Goal: Task Accomplishment & Management: Complete application form

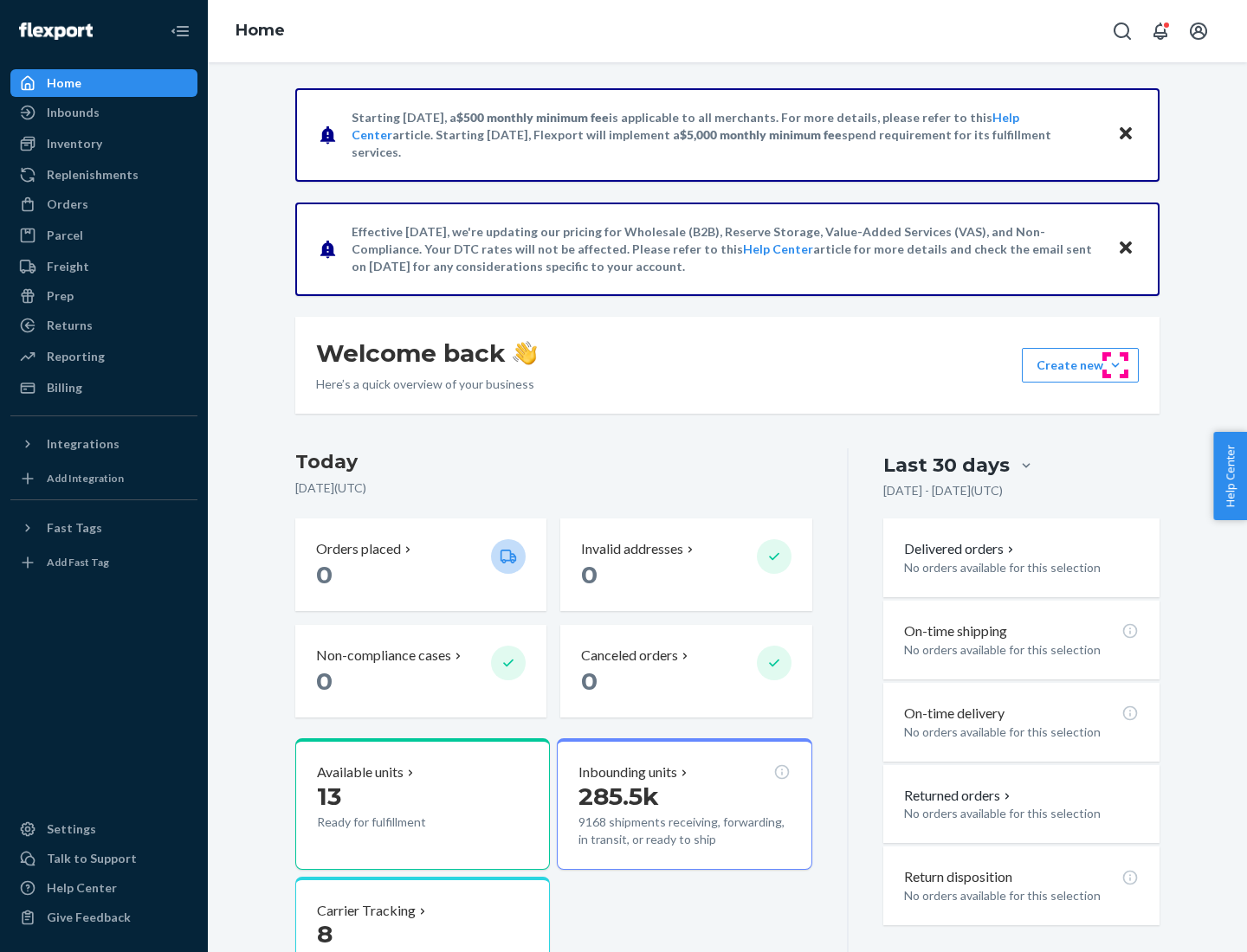
click at [1115, 365] on button "Create new Create new inbound Create new order Create new product" at bounding box center [1080, 365] width 117 height 34
click at [104, 113] on div "Inbounds" at bounding box center [104, 112] width 184 height 24
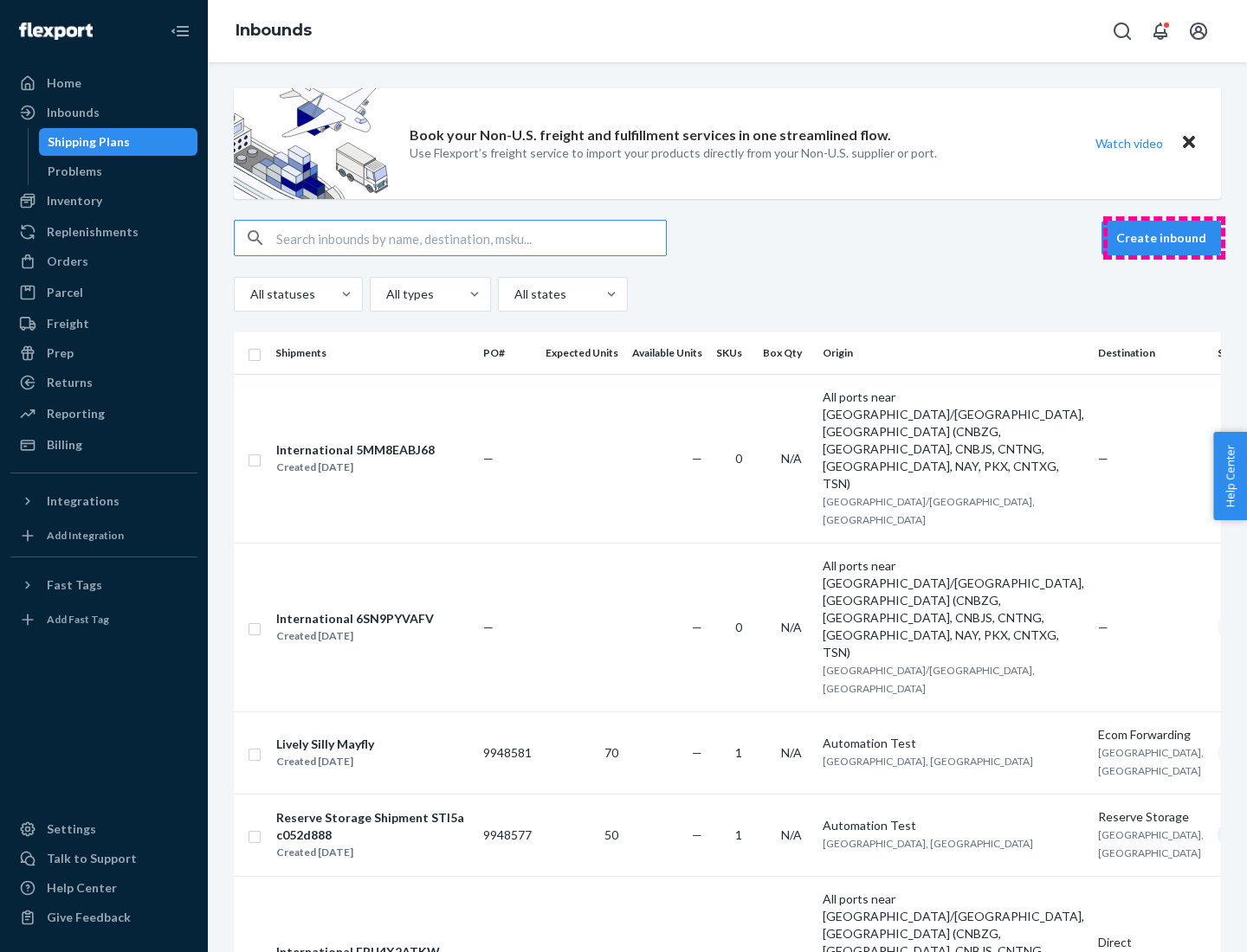
click at [1164, 238] on button "Create inbound" at bounding box center [1160, 238] width 120 height 34
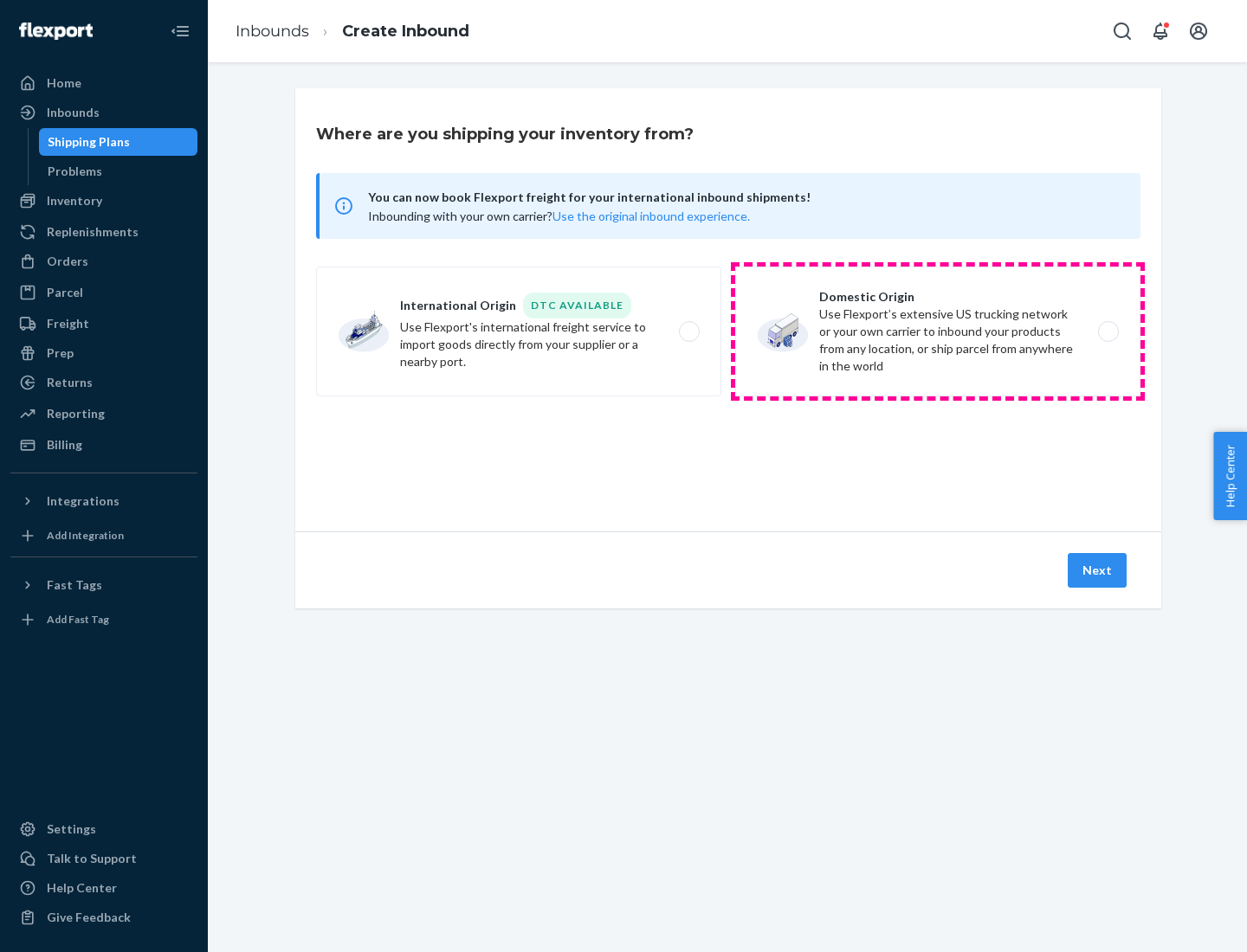
click at [938, 332] on label "Domestic Origin Use Flexport’s extensive US trucking network or your own carrie…" at bounding box center [937, 332] width 405 height 130
click at [1107, 332] on input "Domestic Origin Use Flexport’s extensive US trucking network or your own carrie…" at bounding box center [1113, 332] width 11 height 11
radio input "true"
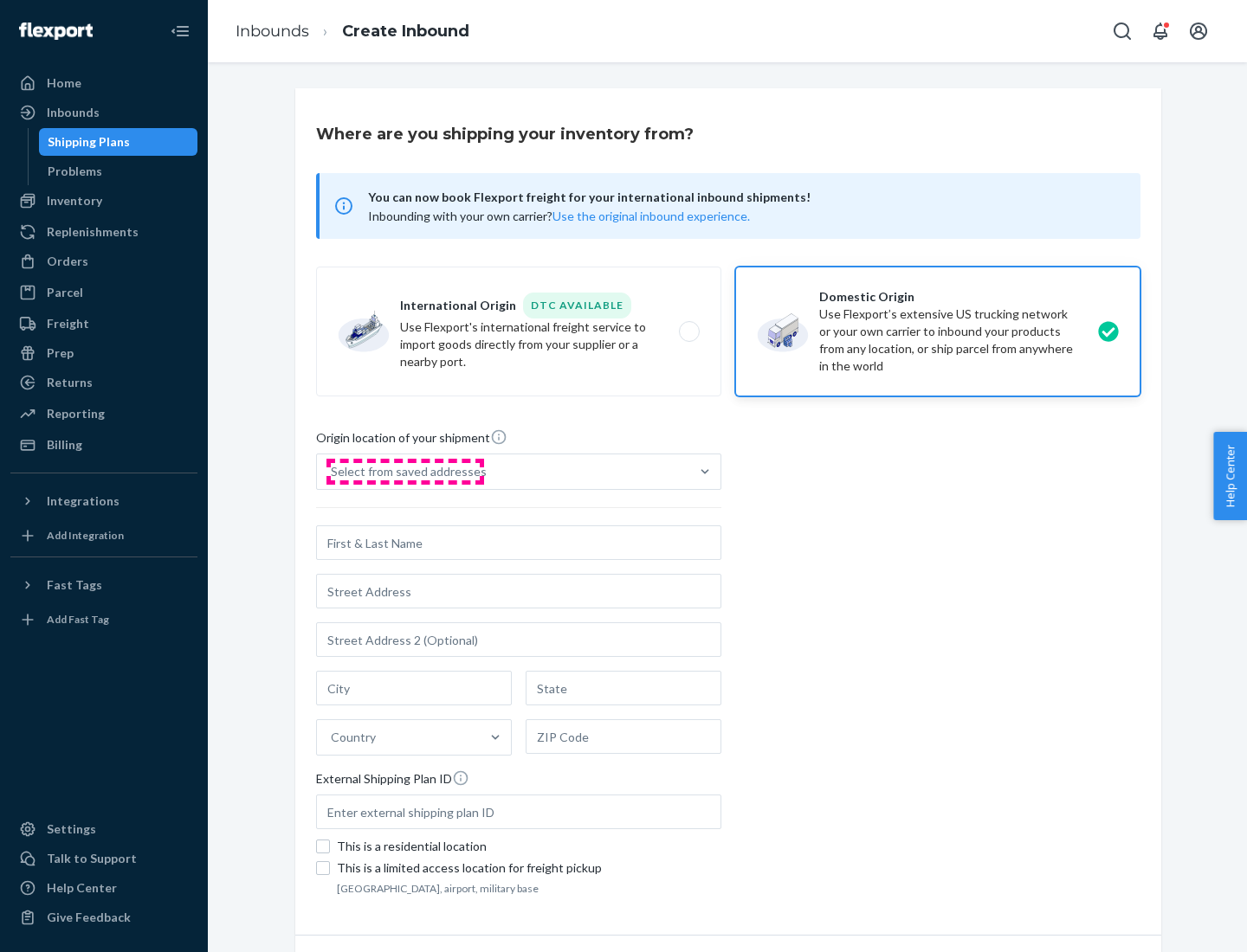
click at [404, 471] on div "Select from saved addresses" at bounding box center [408, 471] width 156 height 17
click at [333, 471] on input "Select from saved addresses" at bounding box center [332, 471] width 2 height 17
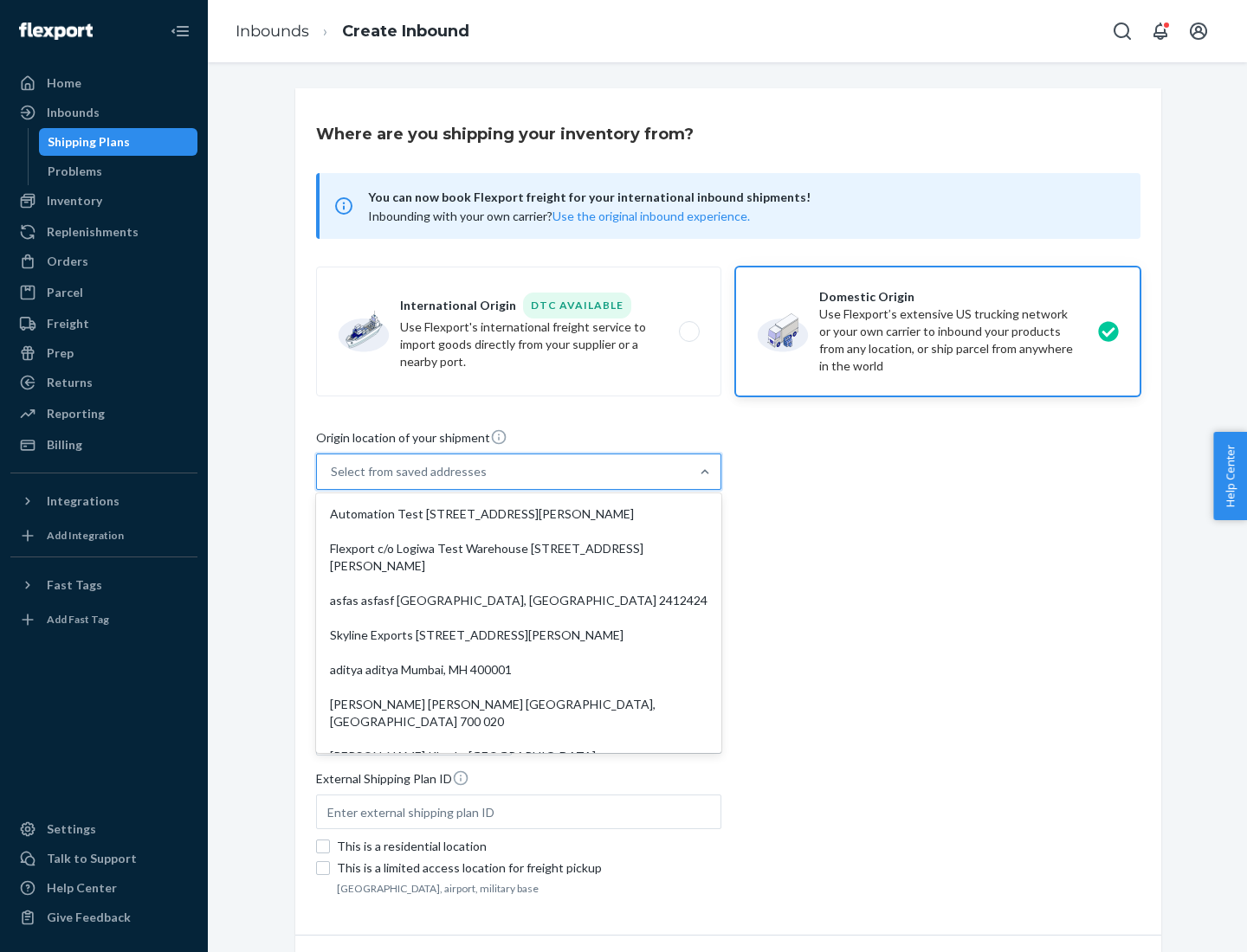
scroll to position [7, 0]
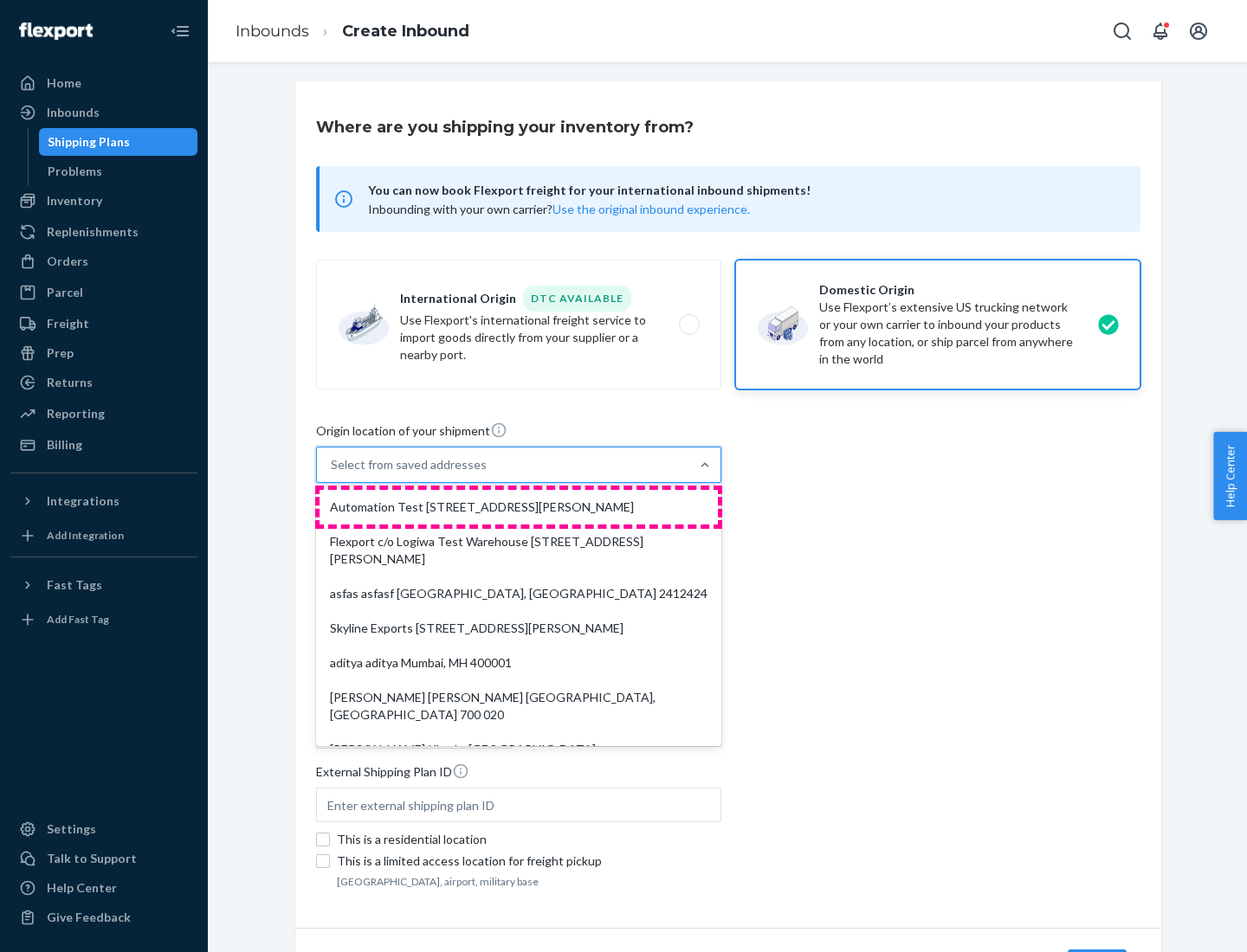
click at [518, 508] on div "Automation Test [STREET_ADDRESS][PERSON_NAME]" at bounding box center [518, 507] width 399 height 34
click at [333, 473] on input "option Automation Test [STREET_ADDRESS][PERSON_NAME]. 9 results available. Use …" at bounding box center [332, 464] width 2 height 17
type input "Automation Test"
type input "9th Floor"
type input "[GEOGRAPHIC_DATA]"
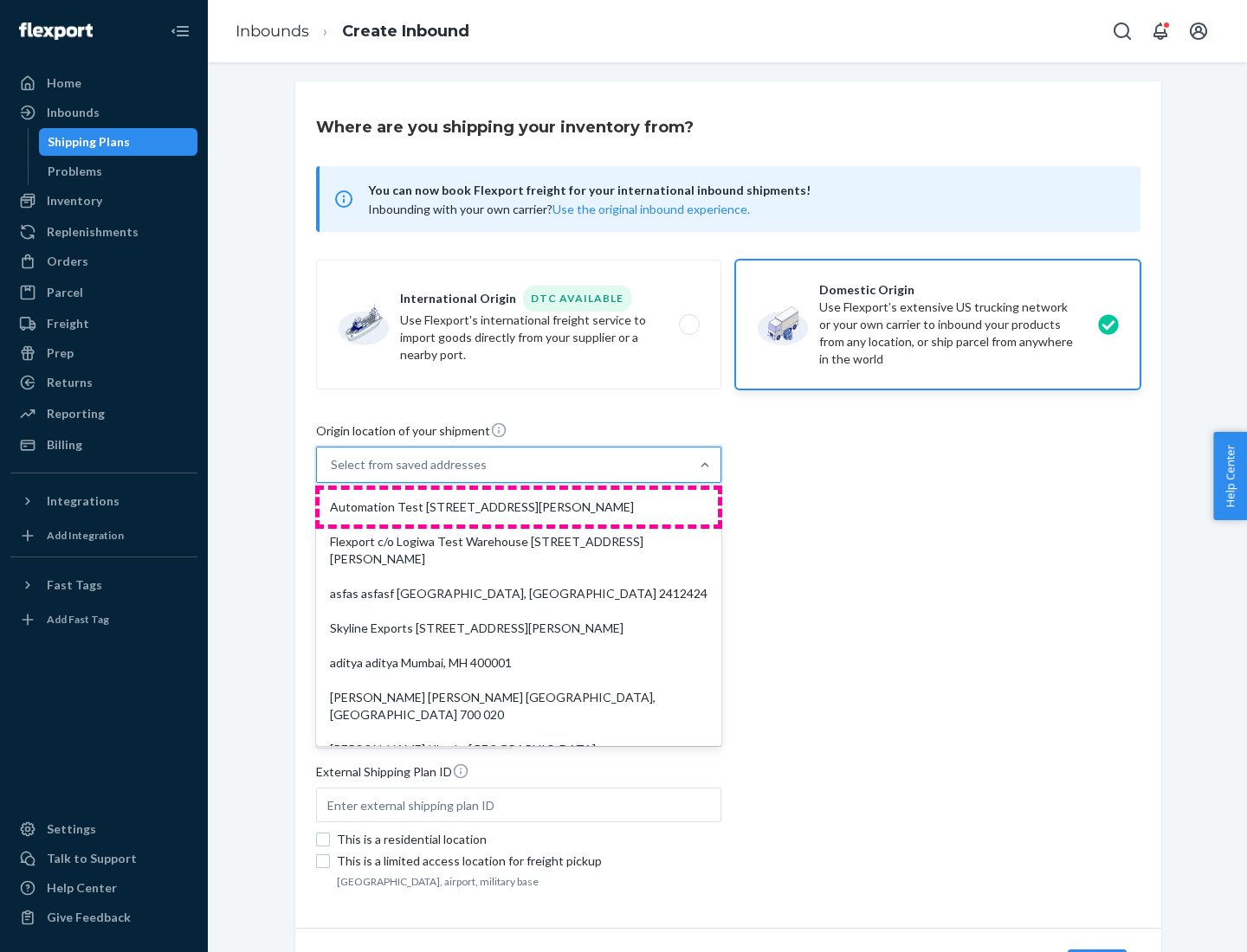
type input "CA"
type input "94104"
type input "[STREET_ADDRESS][PERSON_NAME]"
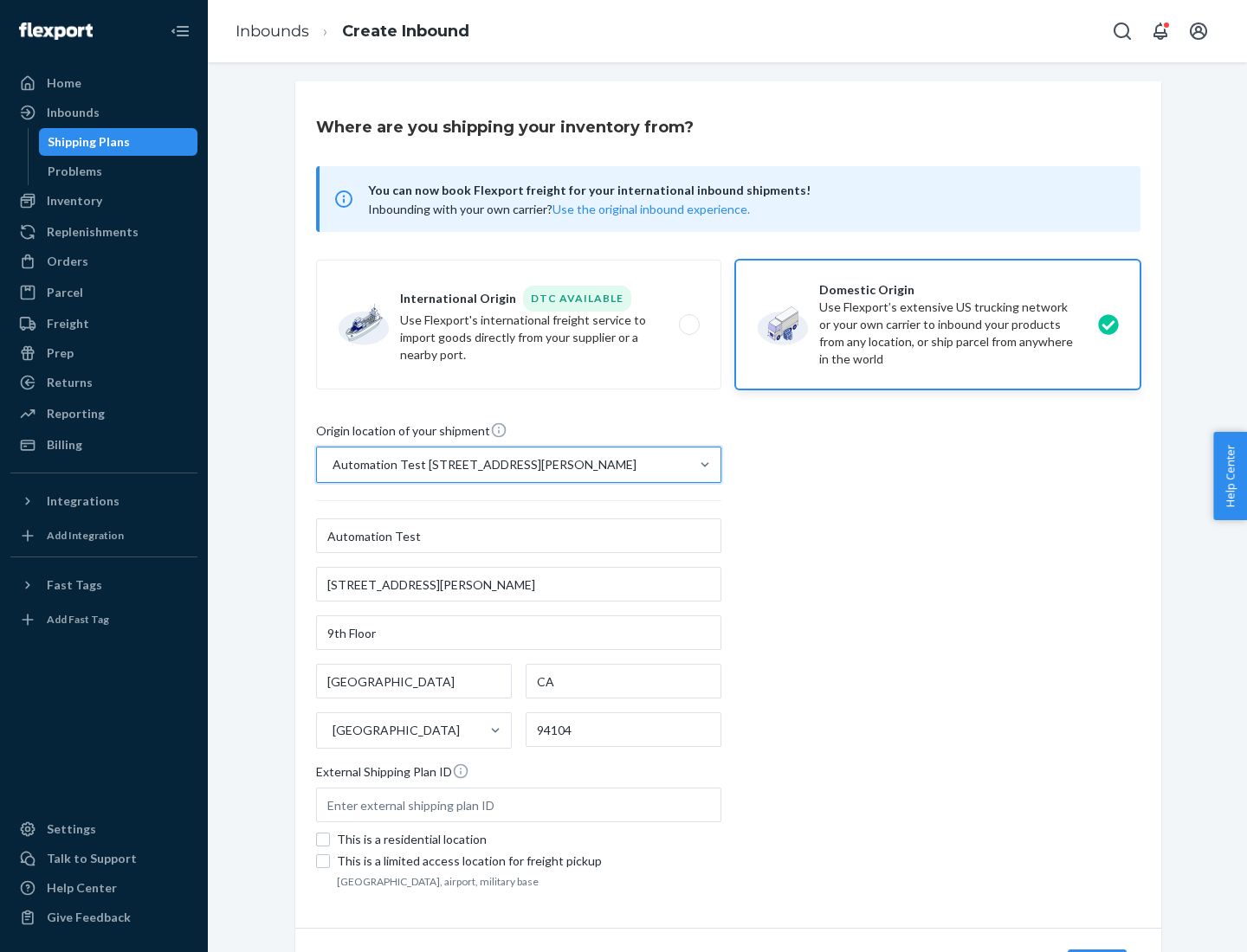
scroll to position [101, 0]
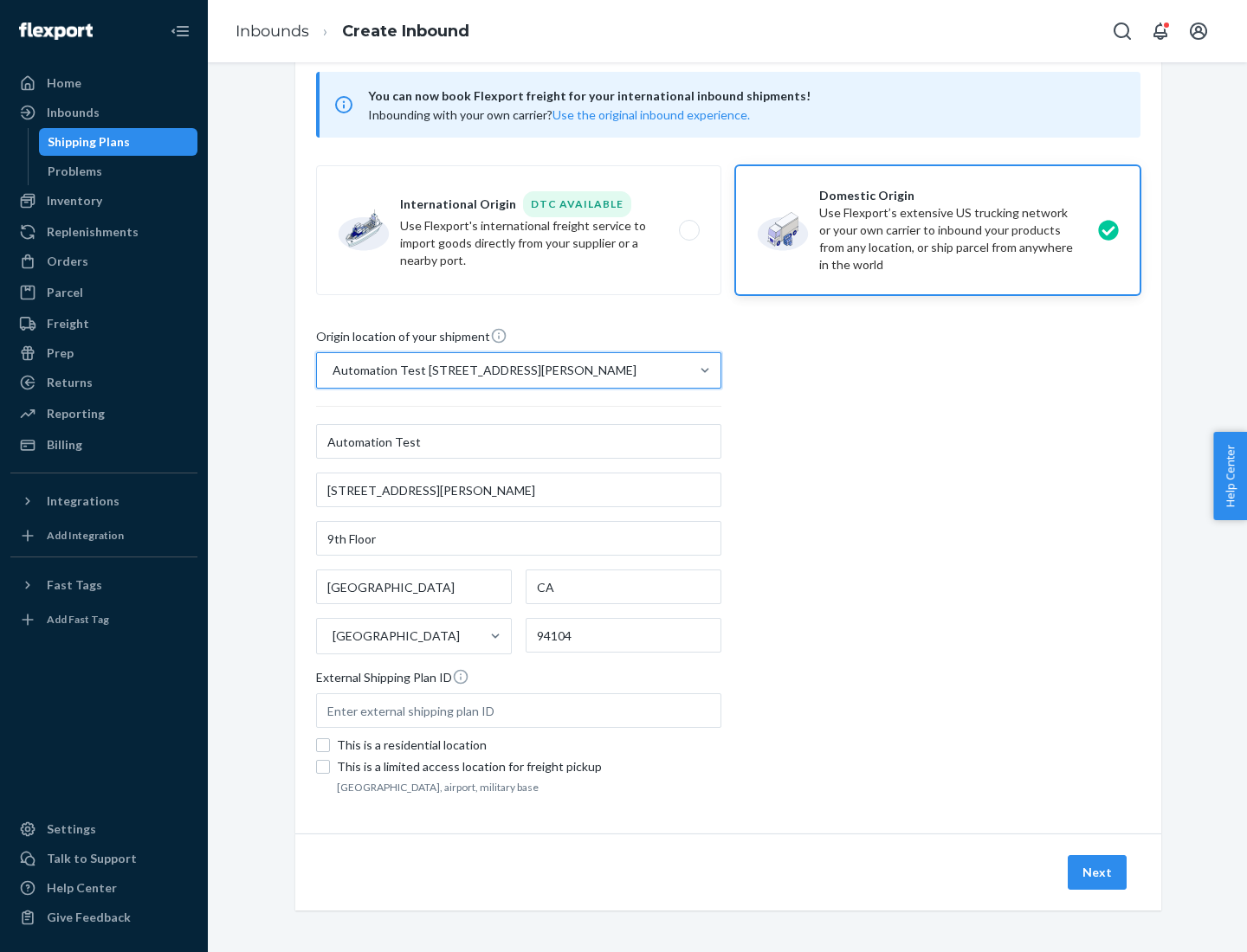
click at [1098, 873] on button "Next" at bounding box center [1096, 873] width 59 height 34
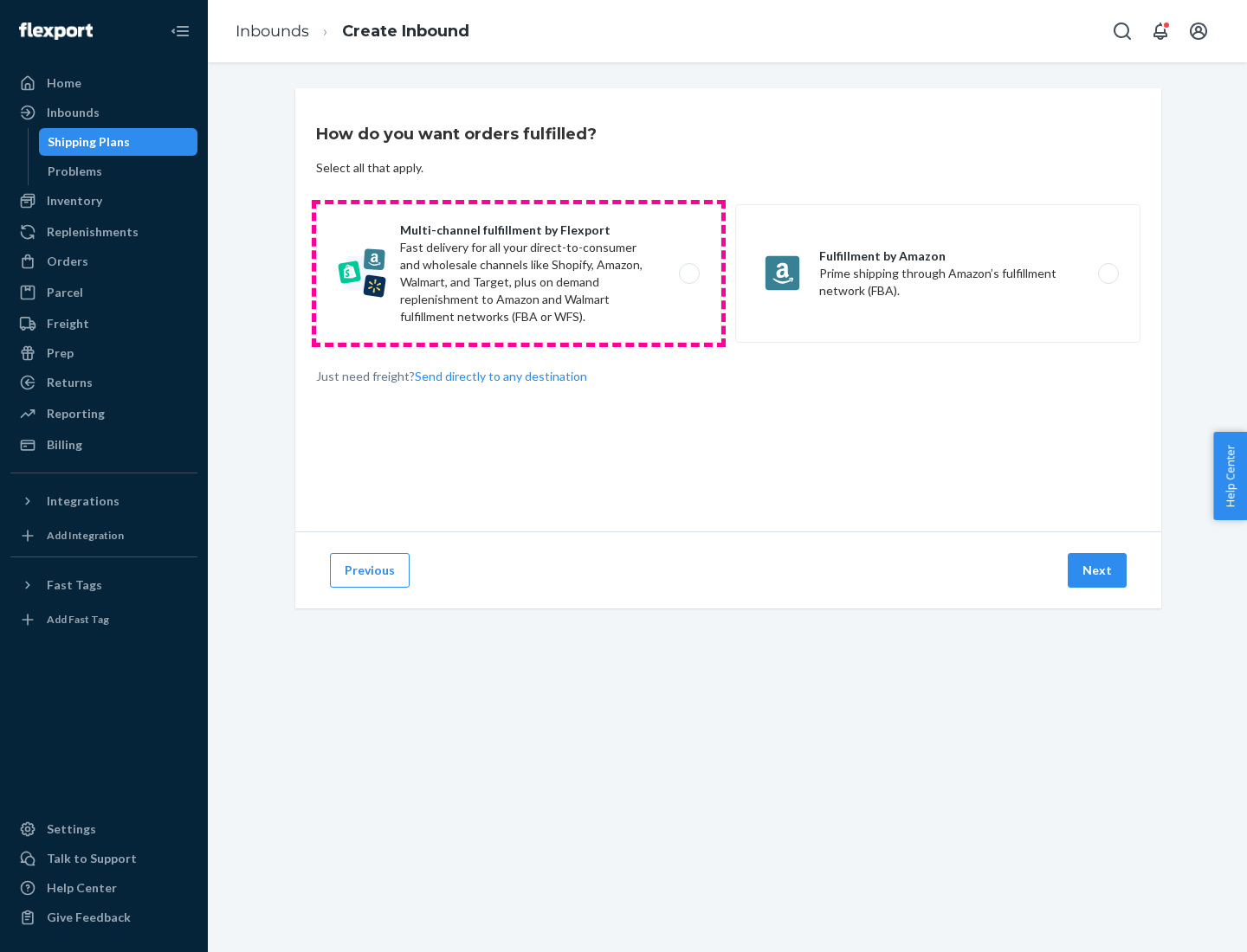
click at [518, 273] on label "Multi-channel fulfillment by Flexport Fast delivery for all your direct-to-cons…" at bounding box center [518, 274] width 405 height 139
click at [688, 273] on input "Multi-channel fulfillment by Flexport Fast delivery for all your direct-to-cons…" at bounding box center [693, 274] width 11 height 11
radio input "true"
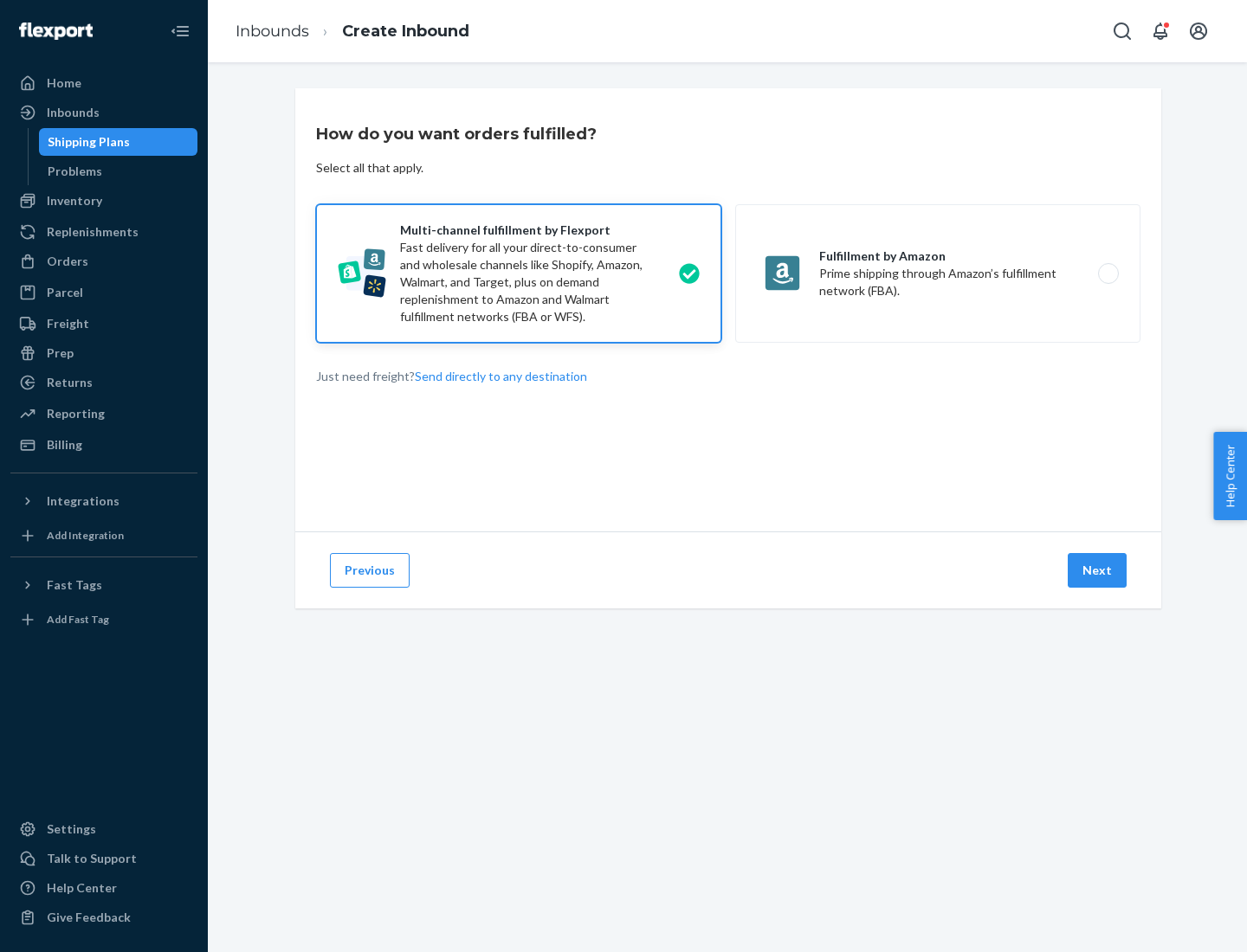
click at [1098, 571] on button "Next" at bounding box center [1096, 571] width 59 height 34
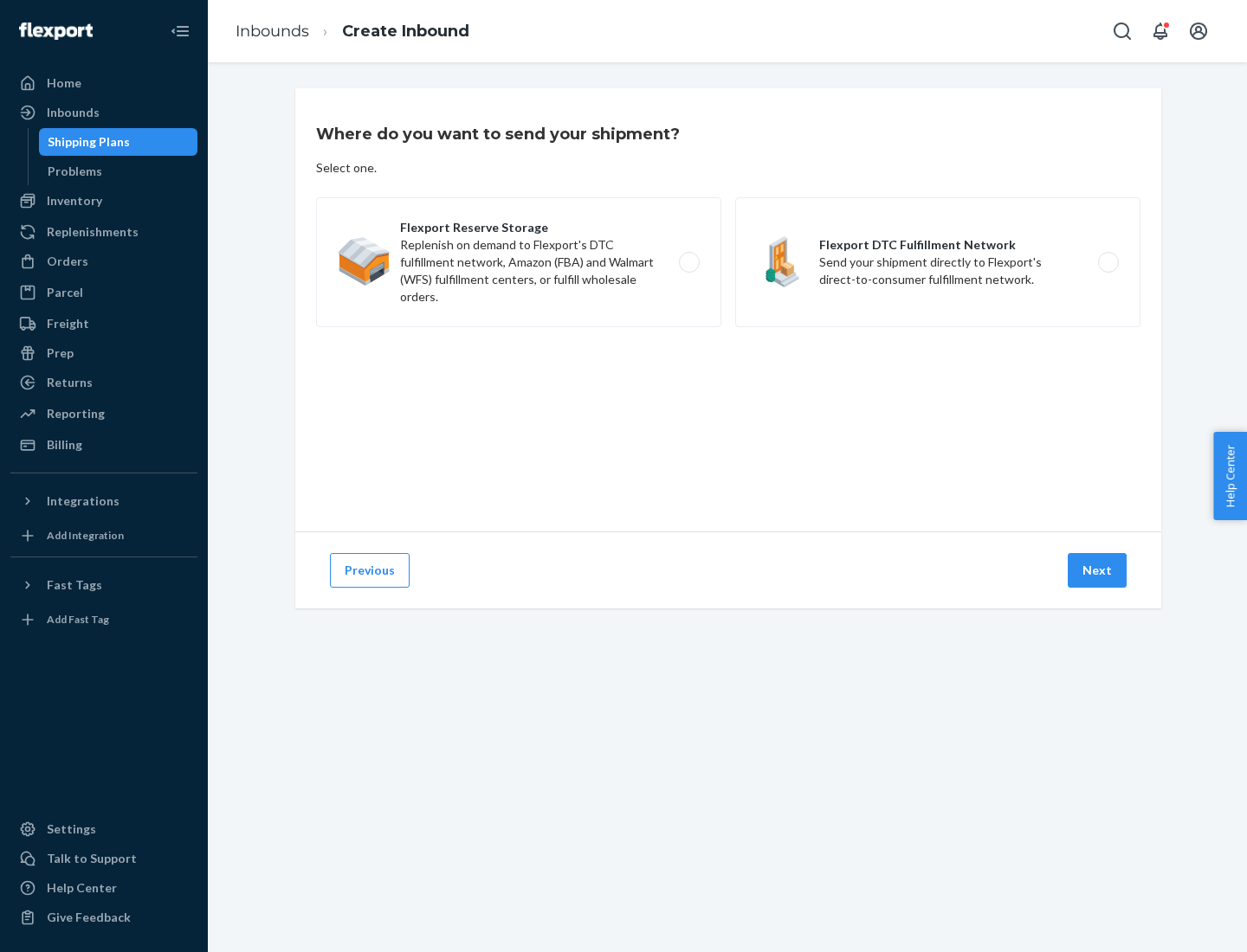
click at [938, 262] on label "Flexport DTC Fulfillment Network Send your shipment directly to Flexport's dire…" at bounding box center [937, 262] width 405 height 130
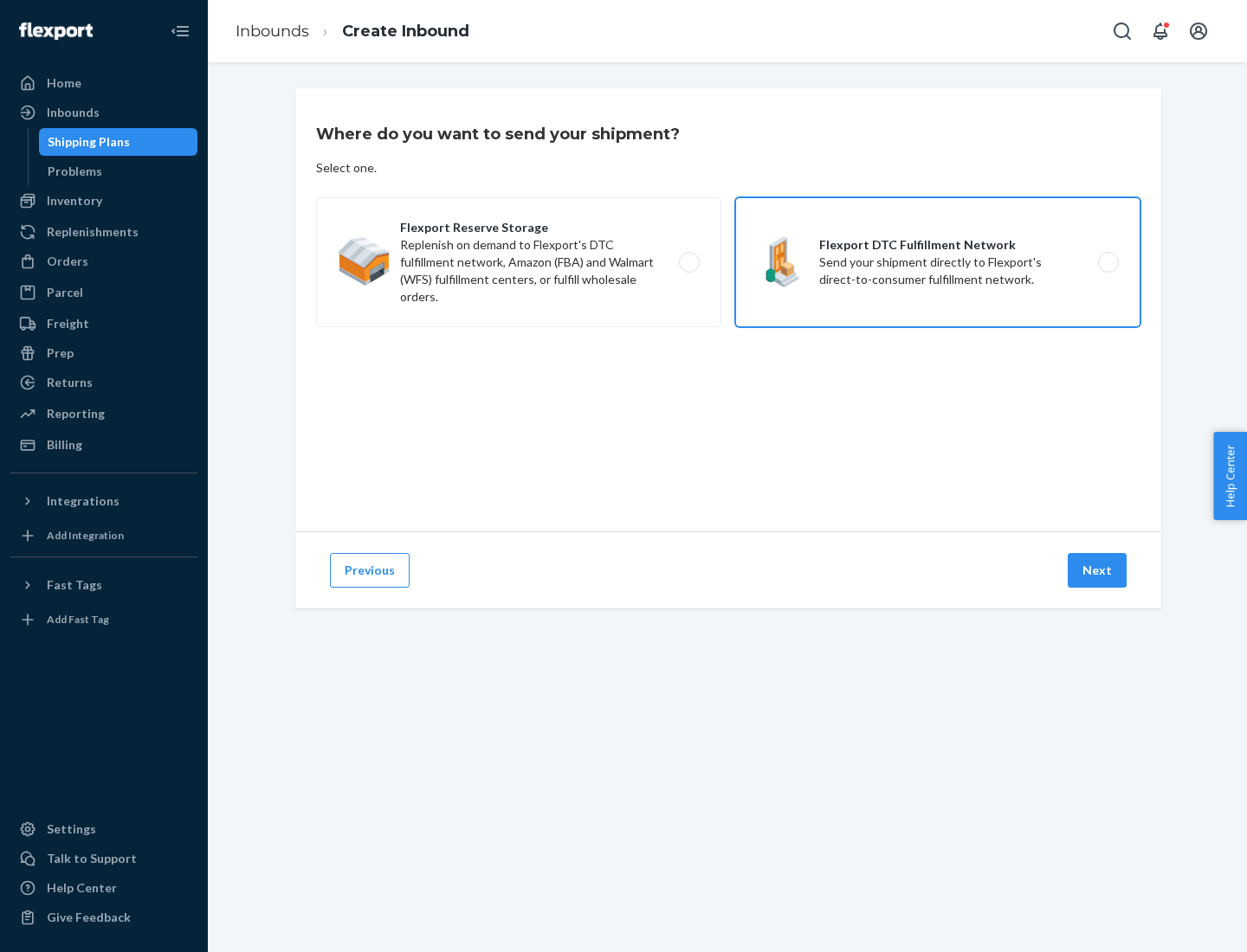
click at [1107, 262] on input "Flexport DTC Fulfillment Network Send your shipment directly to Flexport's dire…" at bounding box center [1113, 262] width 11 height 11
radio input "true"
click at [1098, 571] on button "Next" at bounding box center [1096, 571] width 59 height 34
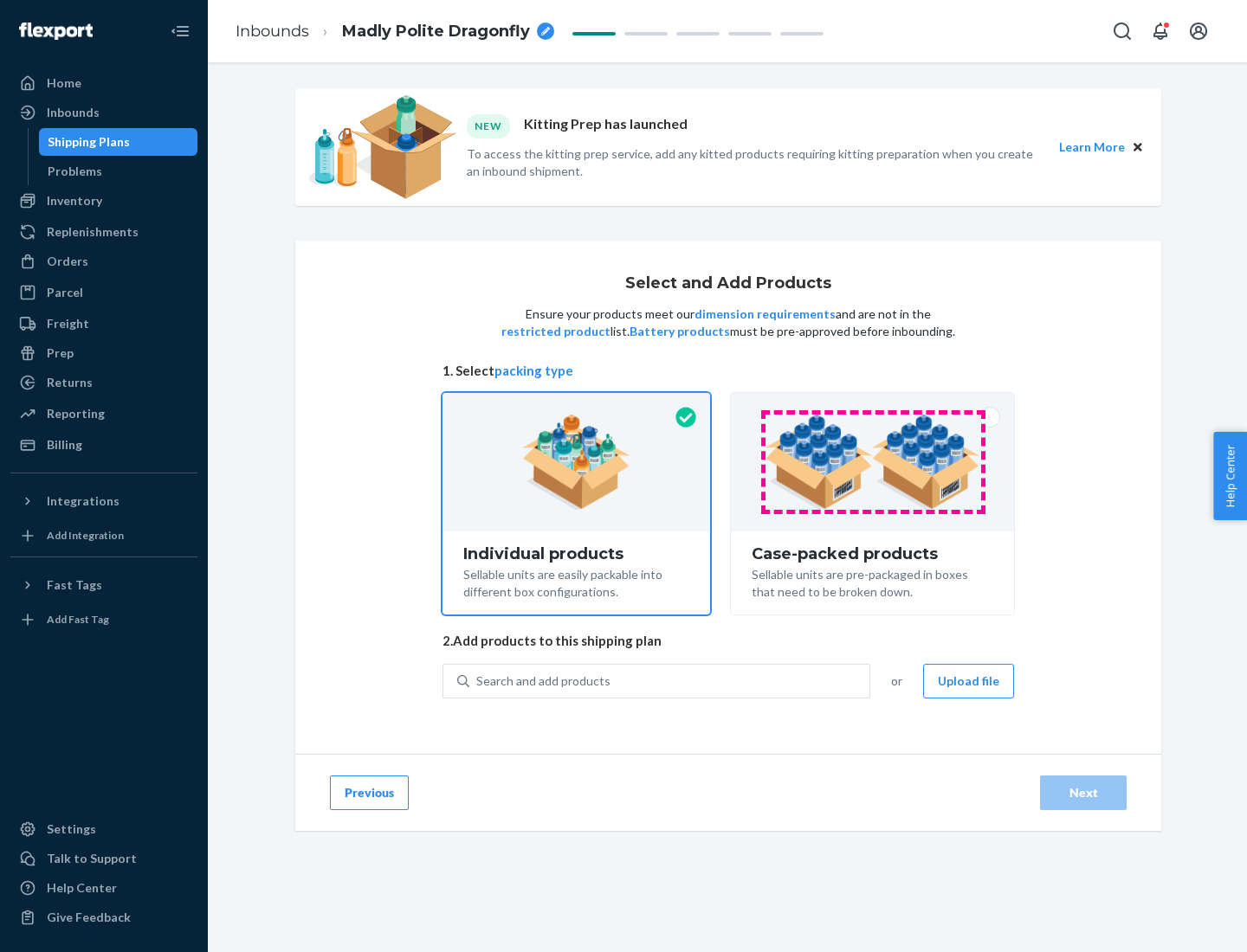
click at [873, 462] on img at bounding box center [872, 462] width 215 height 96
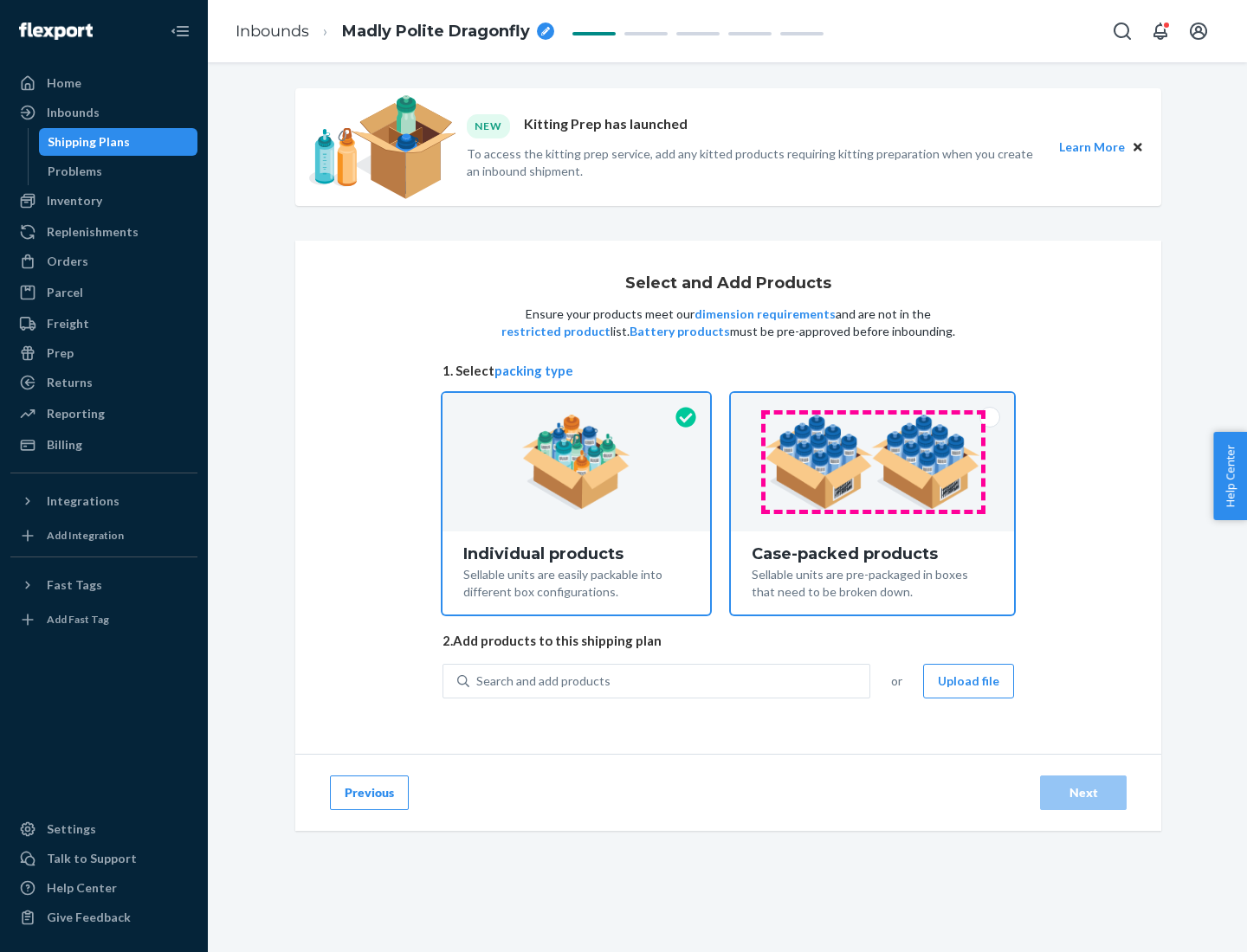
click at [873, 404] on input "Case-packed products Sellable units are pre-packaged in boxes that need to be b…" at bounding box center [872, 398] width 11 height 11
radio input "true"
radio input "false"
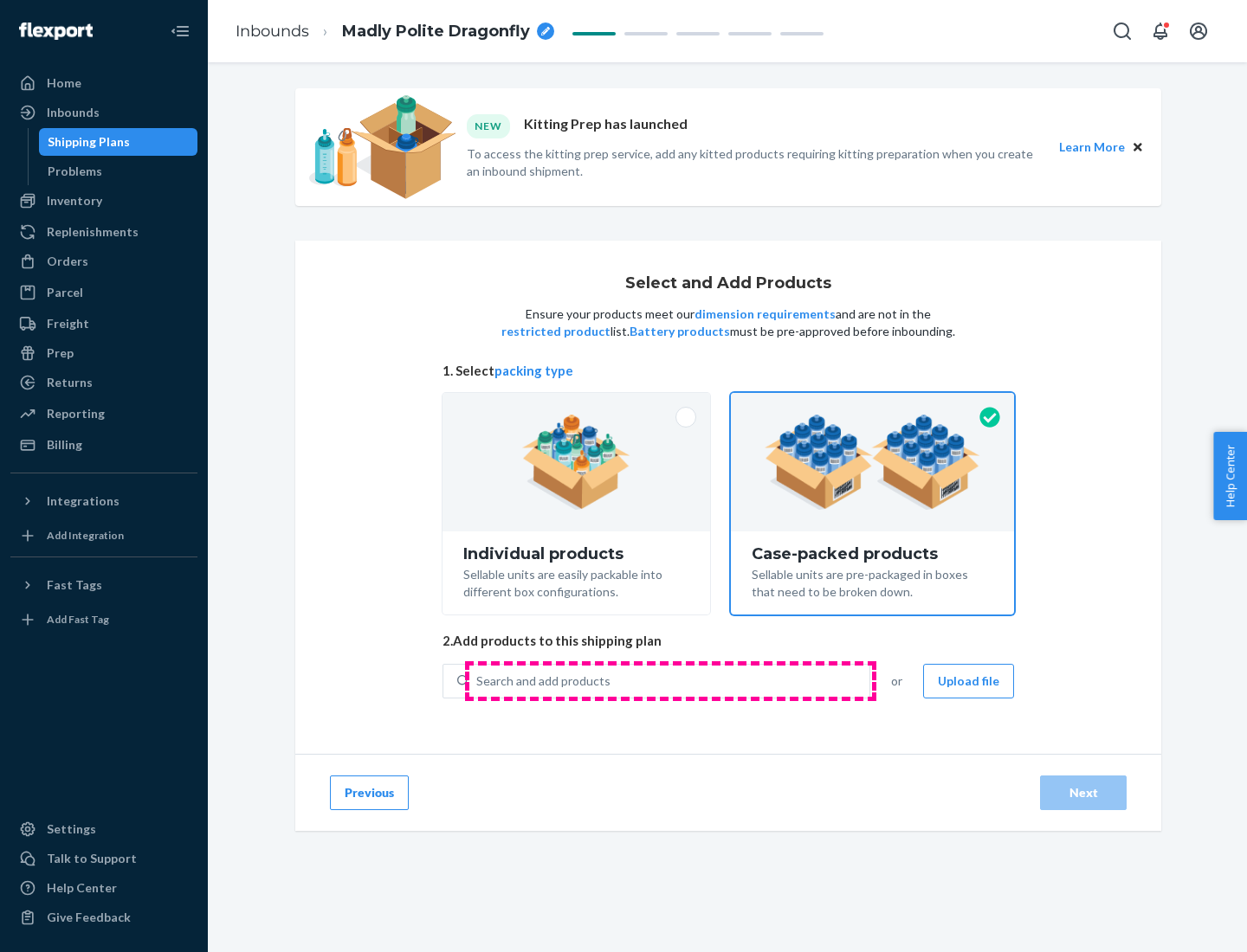
click at [670, 681] on div "Search and add products" at bounding box center [669, 681] width 400 height 32
click at [478, 681] on input "Search and add products" at bounding box center [477, 681] width 2 height 17
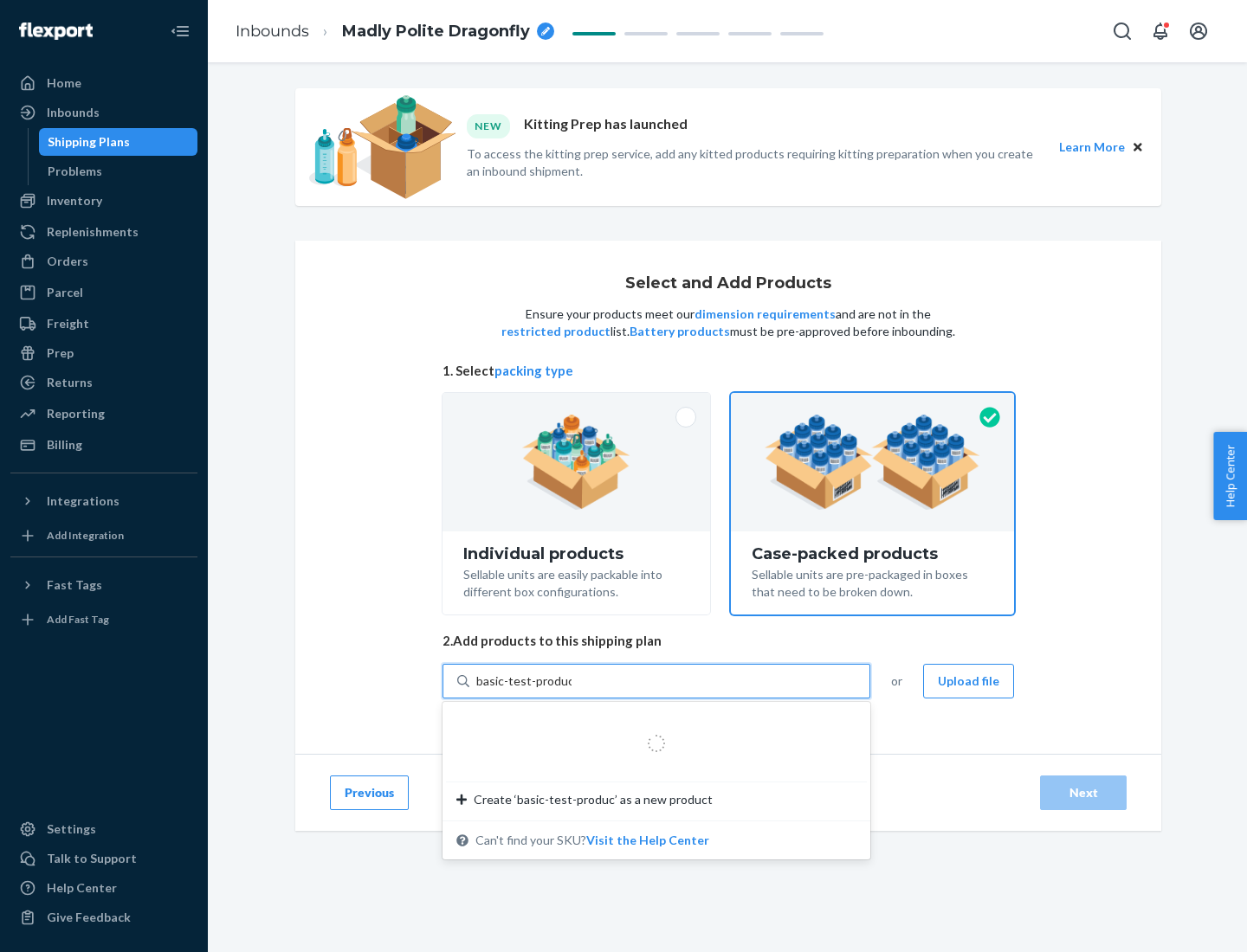
type input "basic-test-product-1"
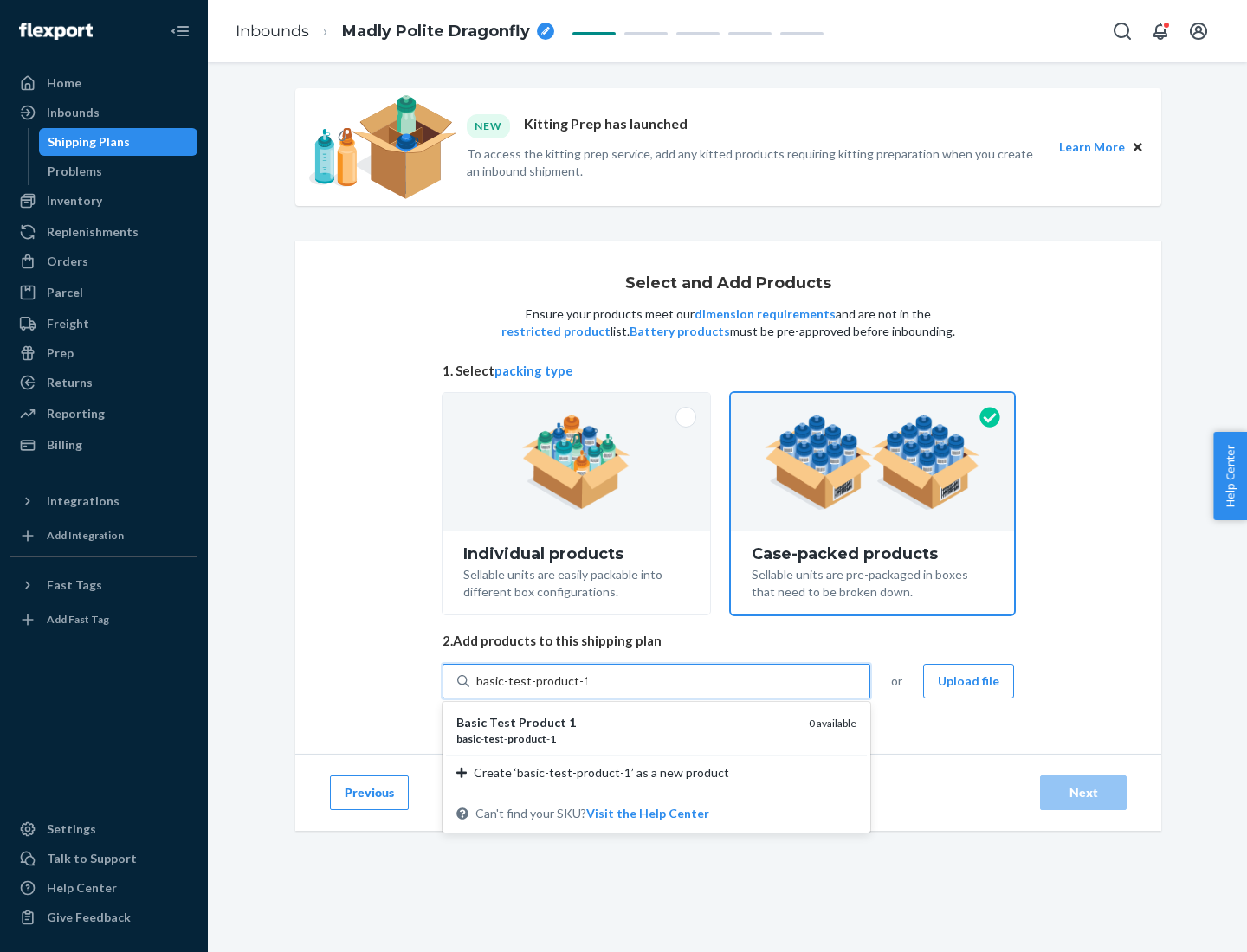
click at [626, 738] on div "basic - test - product - 1" at bounding box center [625, 738] width 338 height 14
click at [587, 690] on input "basic-test-product-1" at bounding box center [531, 681] width 111 height 17
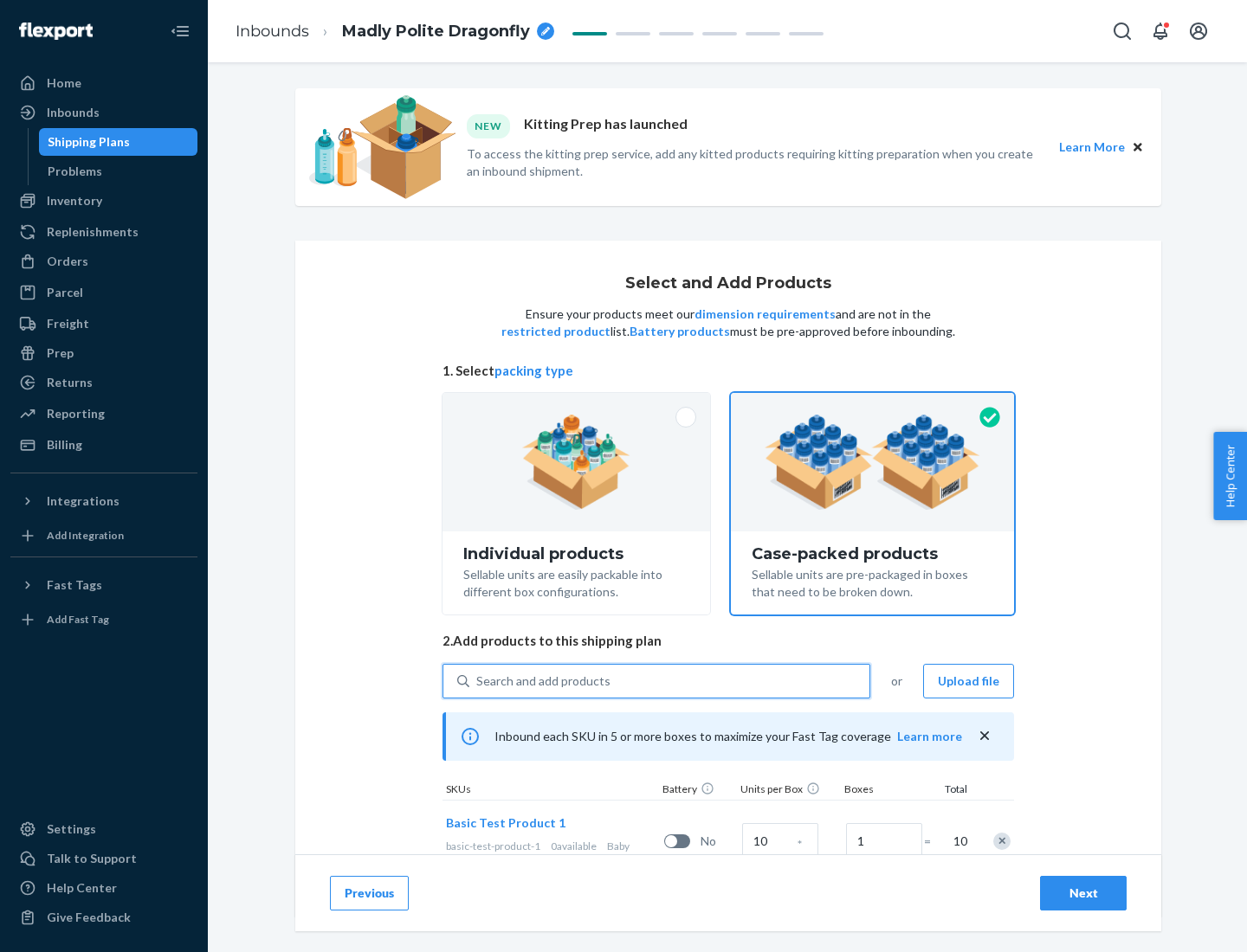
scroll to position [62, 0]
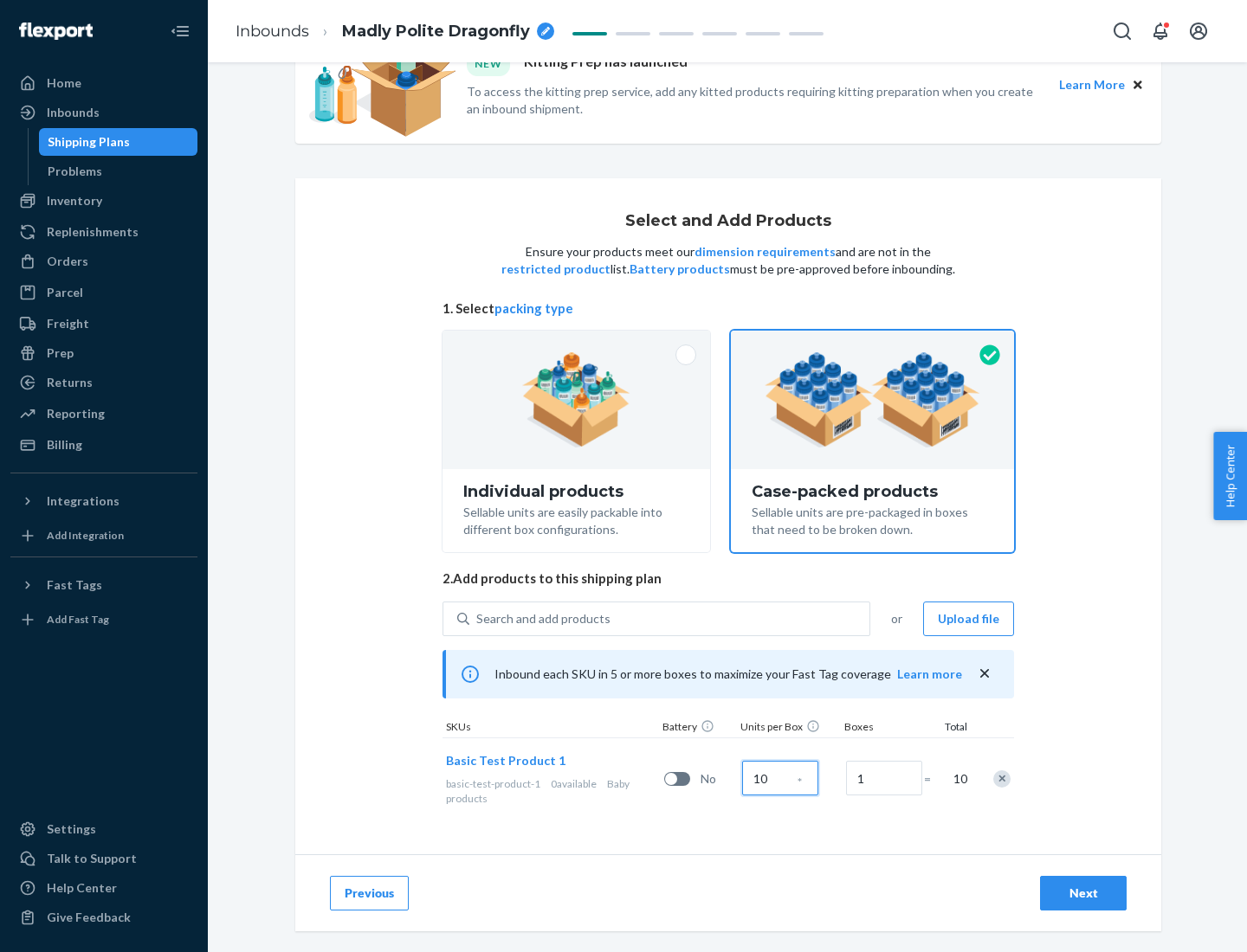
type input "10"
type input "7"
click at [1083, 893] on div "Next" at bounding box center [1083, 892] width 57 height 17
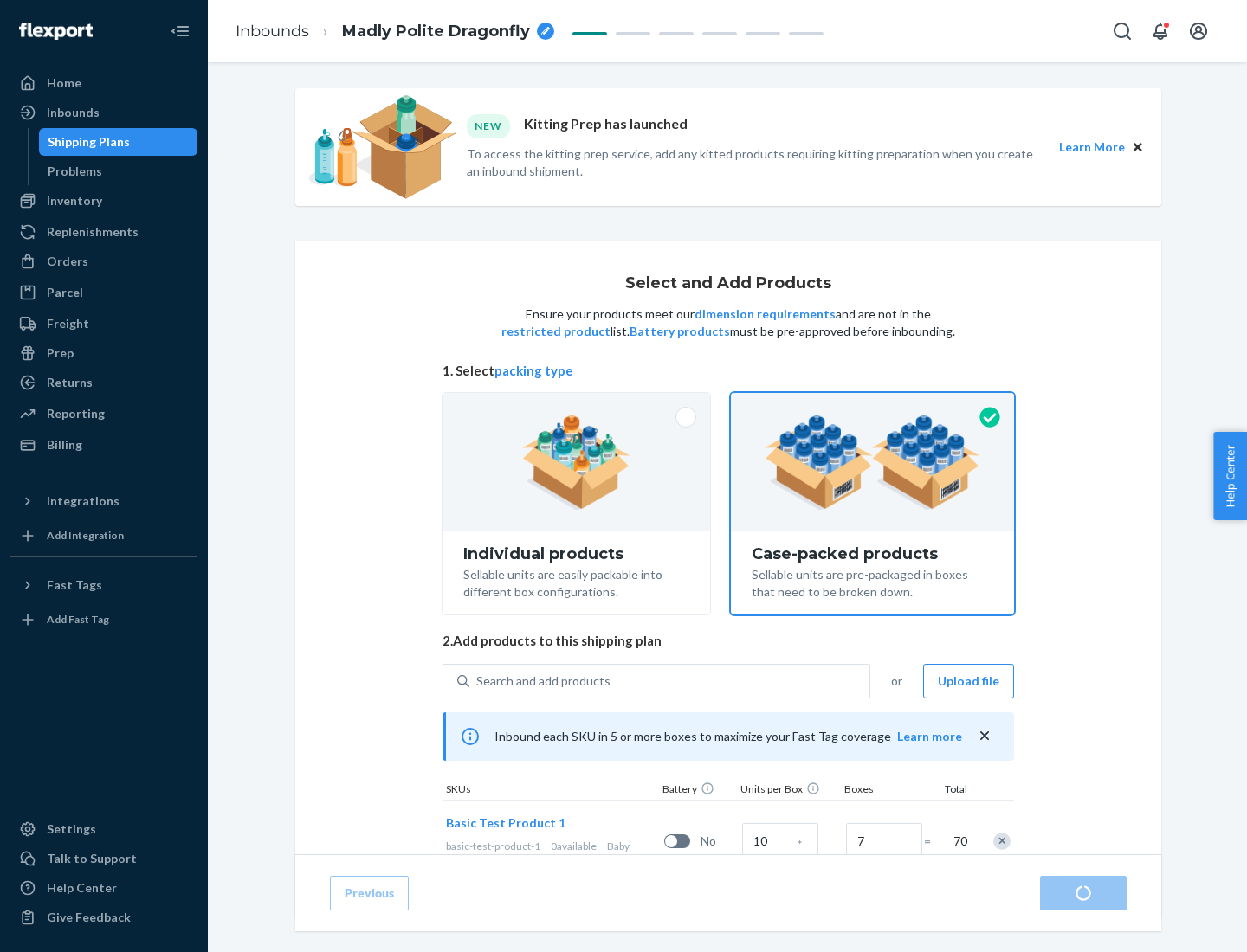
radio input "true"
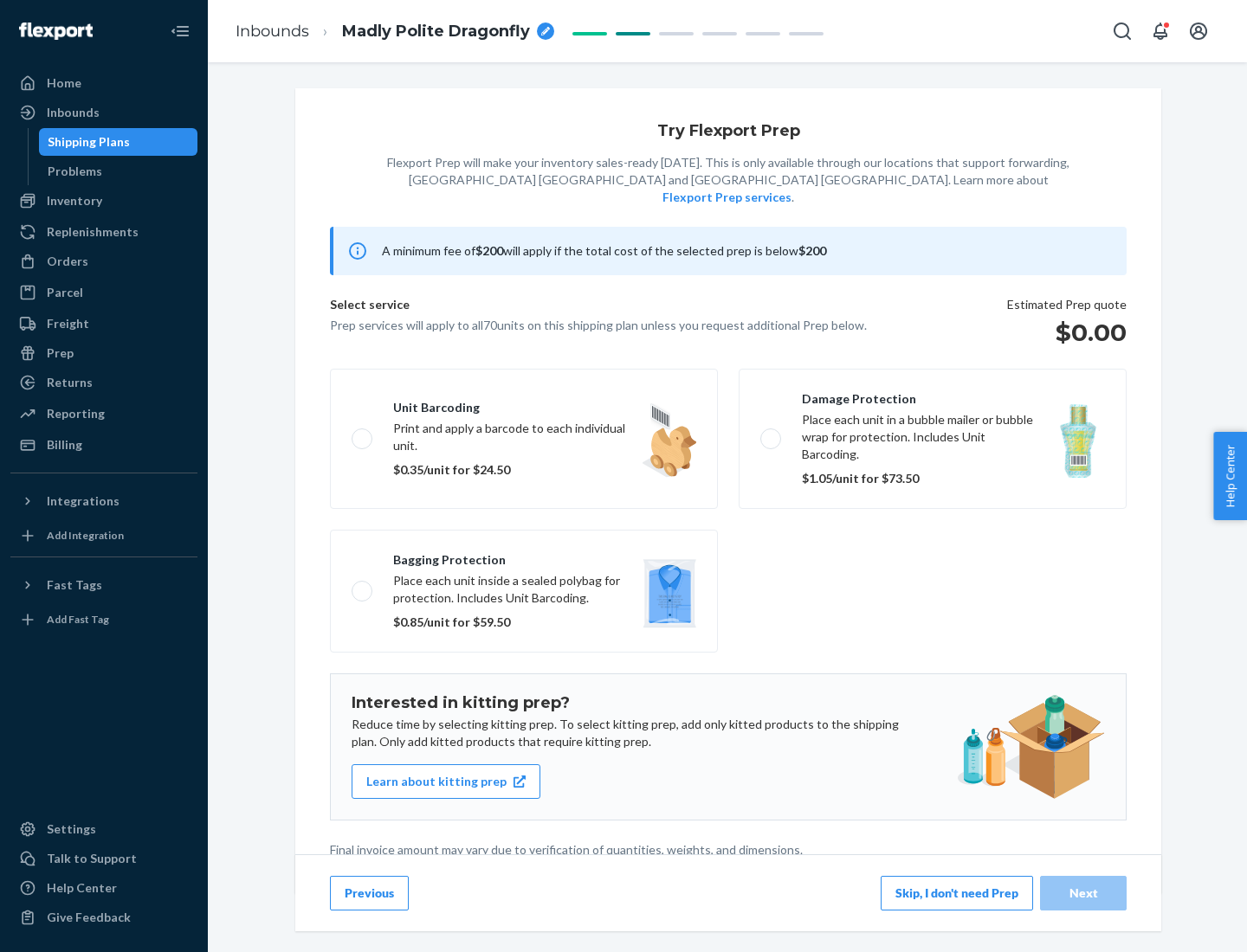
scroll to position [5, 0]
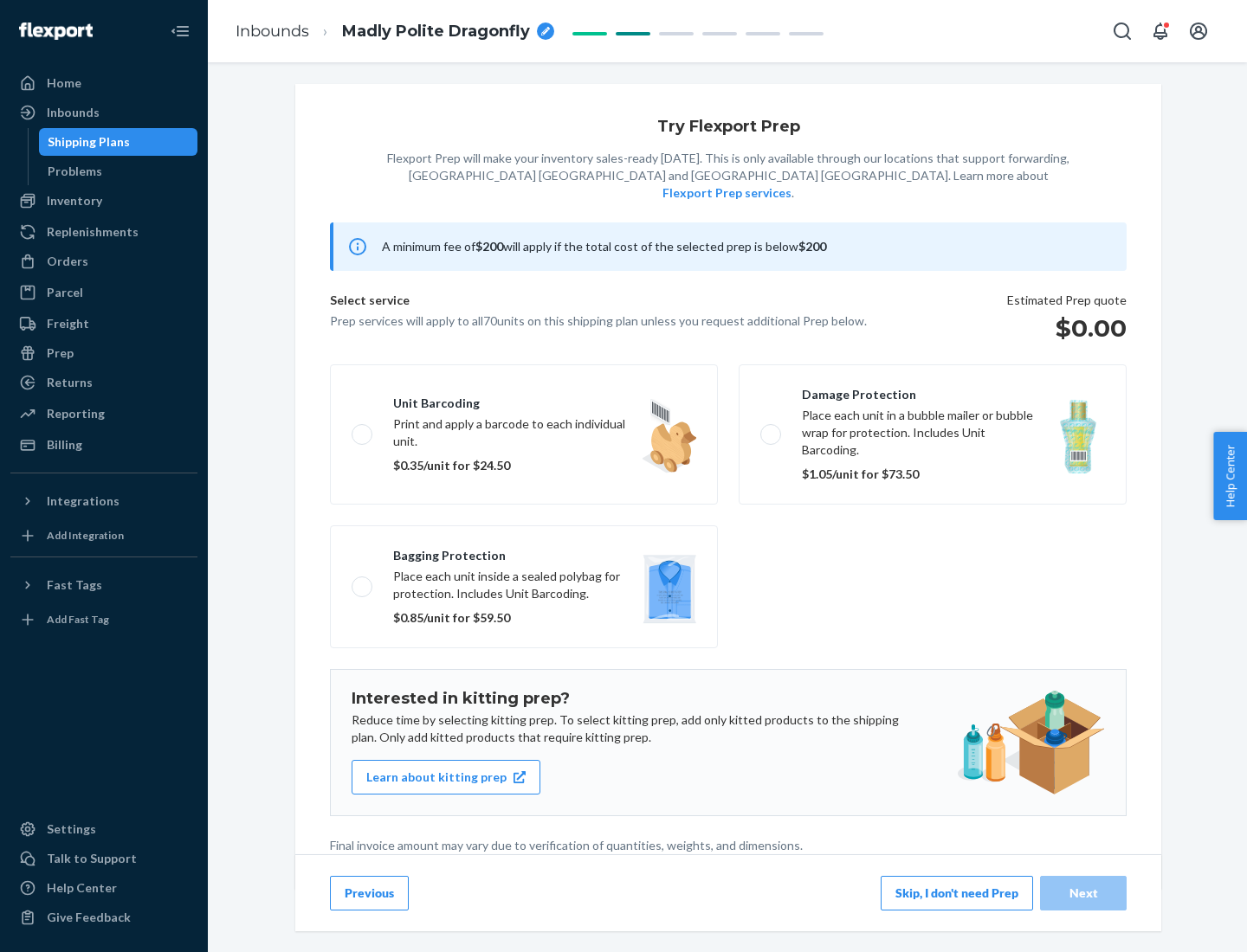
click at [524, 552] on label "Bagging protection Place each unit inside a sealed polybag for protection. Incl…" at bounding box center [524, 587] width 388 height 123
click at [362, 581] on input "Bagging protection Place each unit inside a sealed polybag for protection. Incl…" at bounding box center [357, 586] width 11 height 11
checkbox input "true"
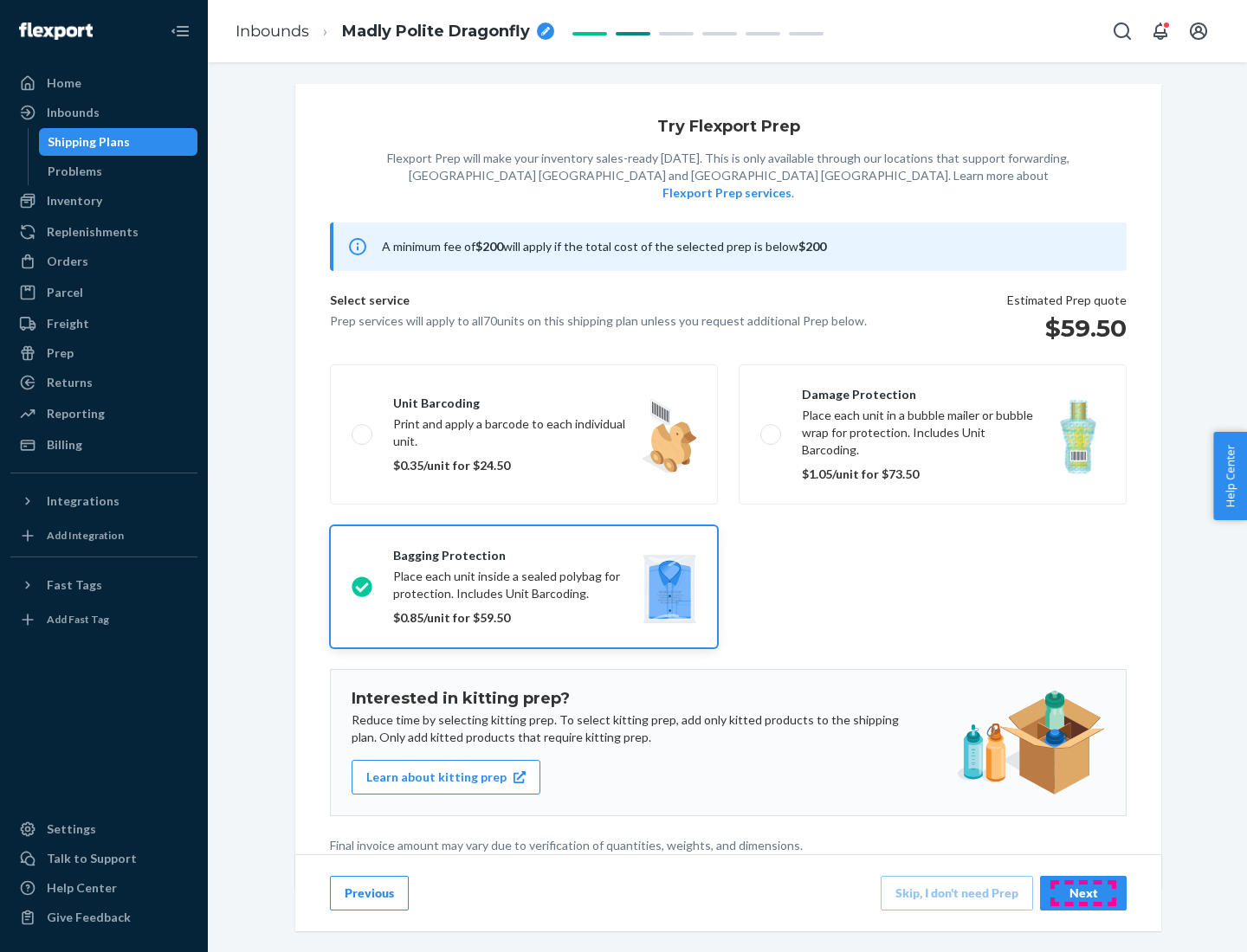
click at [1083, 892] on div "Next" at bounding box center [1083, 892] width 57 height 17
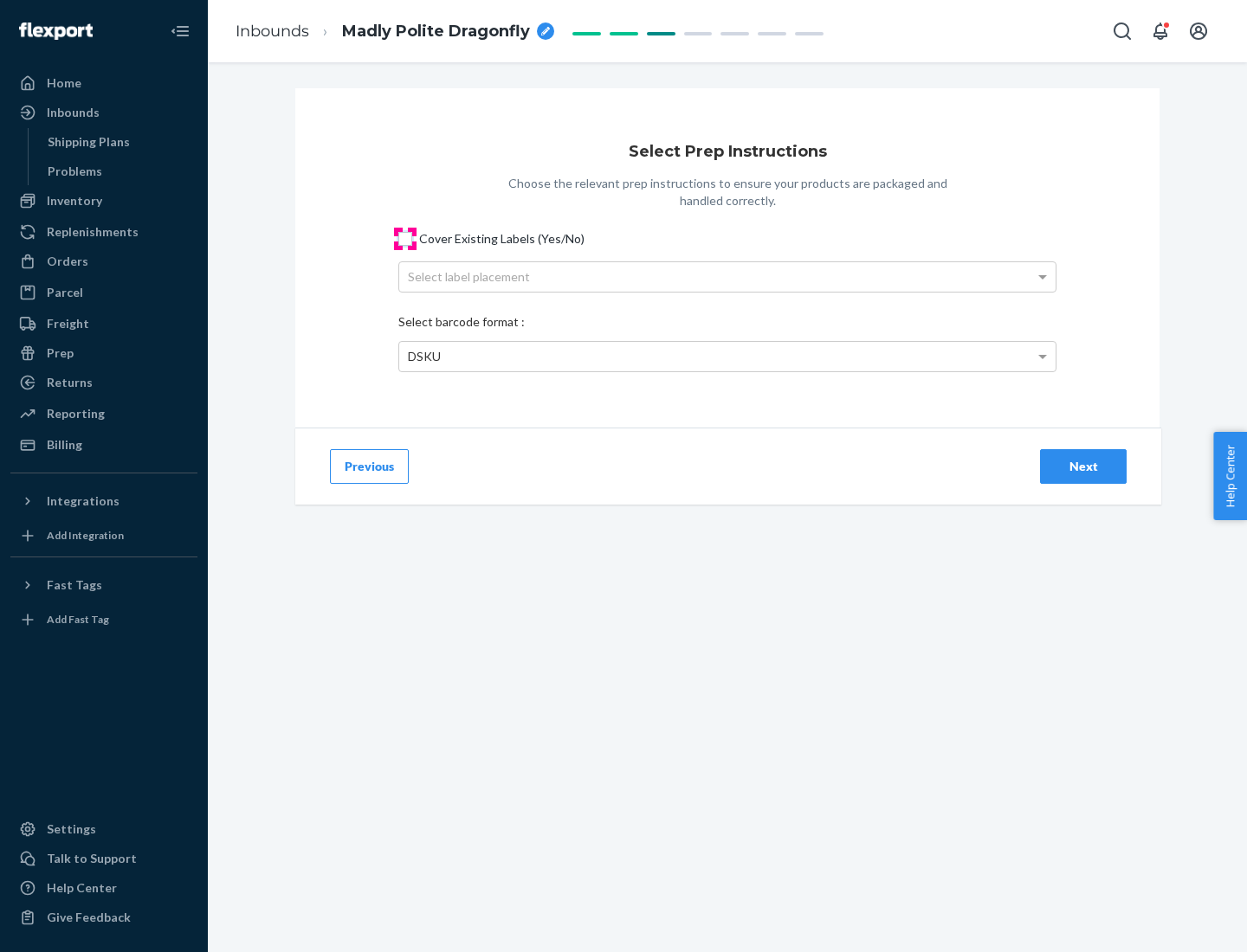
click at [405, 238] on input "Cover Existing Labels (Yes/No)" at bounding box center [405, 238] width 14 height 14
checkbox input "true"
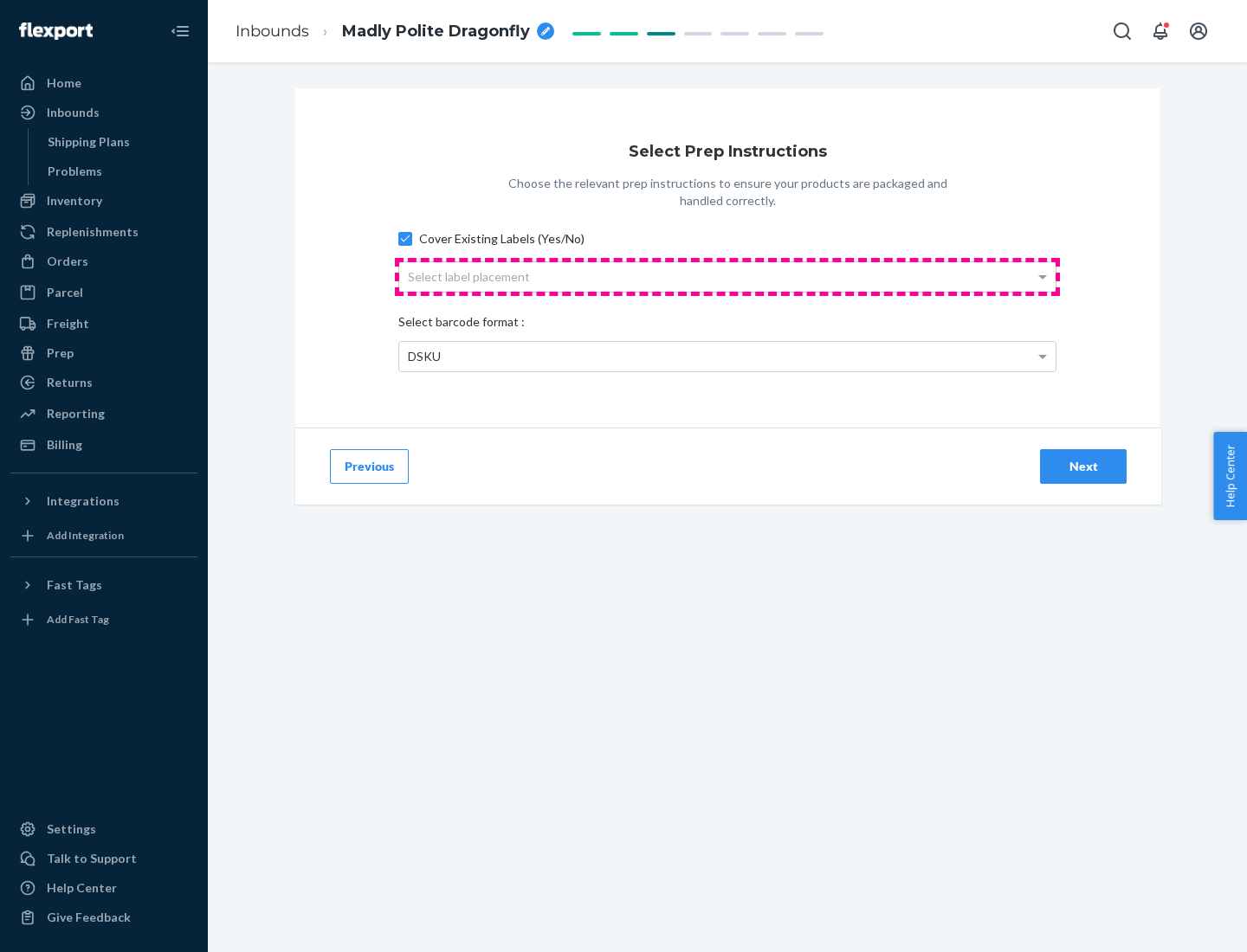
click at [728, 276] on div "Select label placement" at bounding box center [728, 277] width 656 height 30
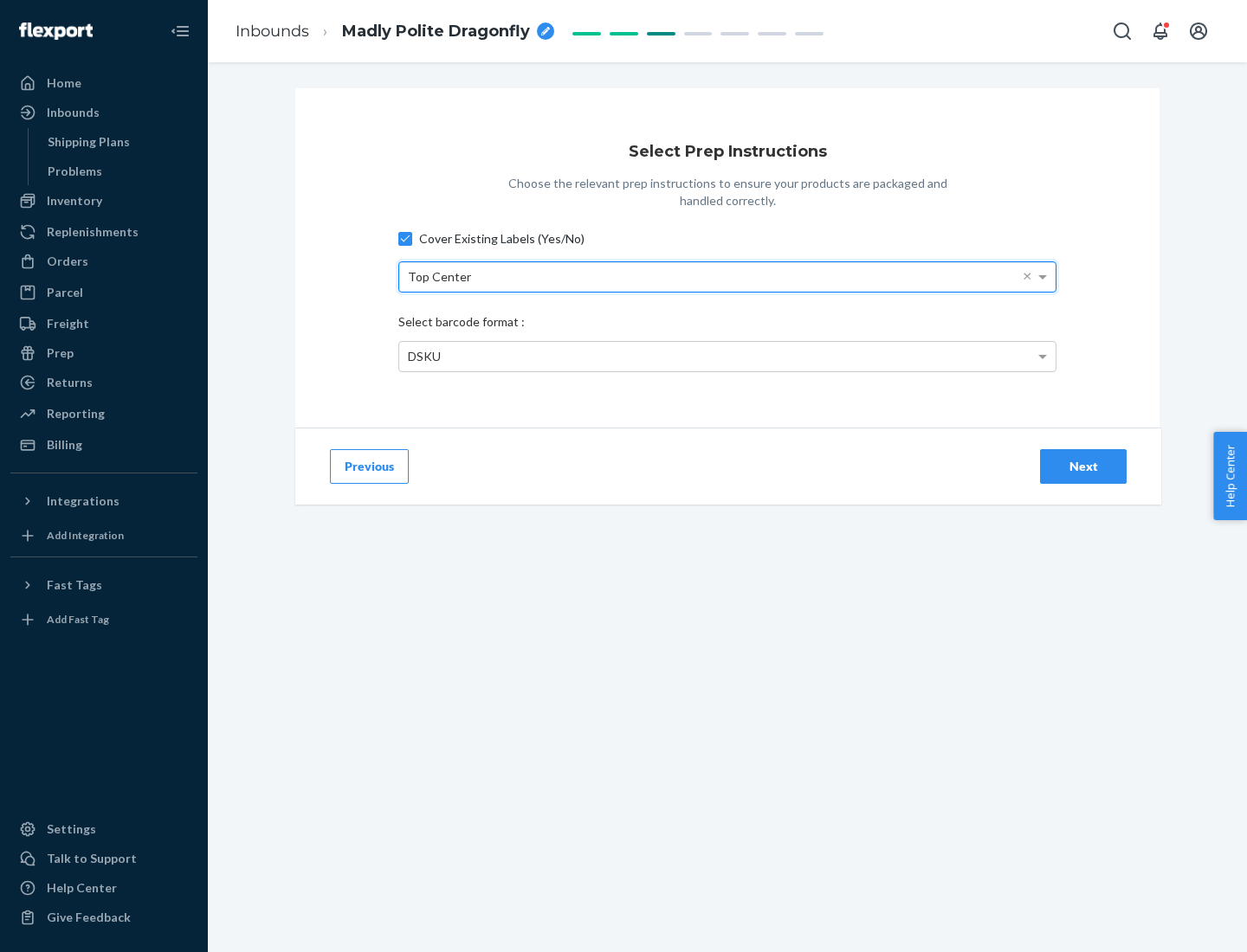
click at [728, 356] on div "DSKU" at bounding box center [728, 356] width 656 height 30
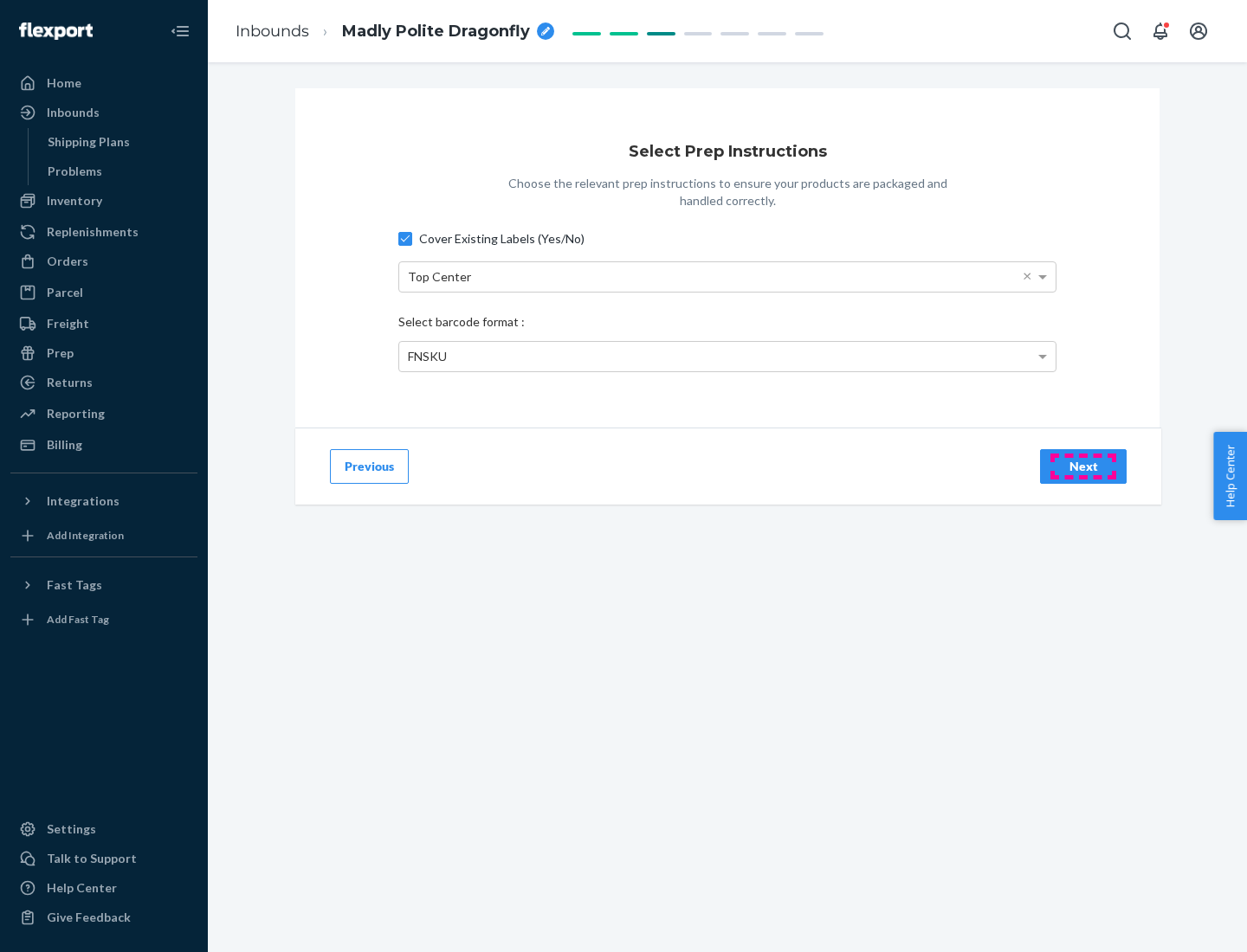
click at [1083, 466] on div "Next" at bounding box center [1083, 466] width 57 height 17
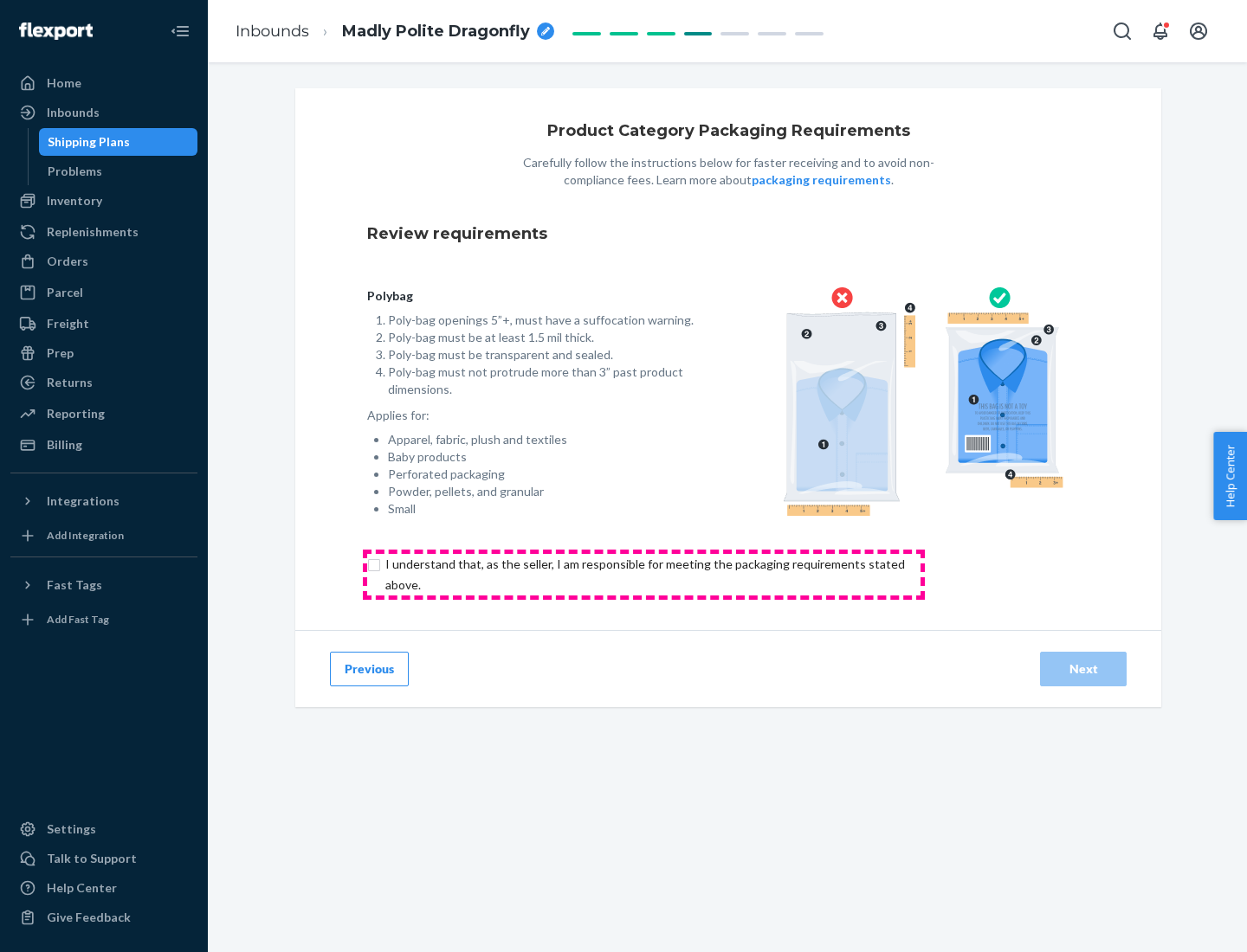
click at [643, 574] on input "checkbox" at bounding box center [655, 575] width 576 height 41
checkbox input "true"
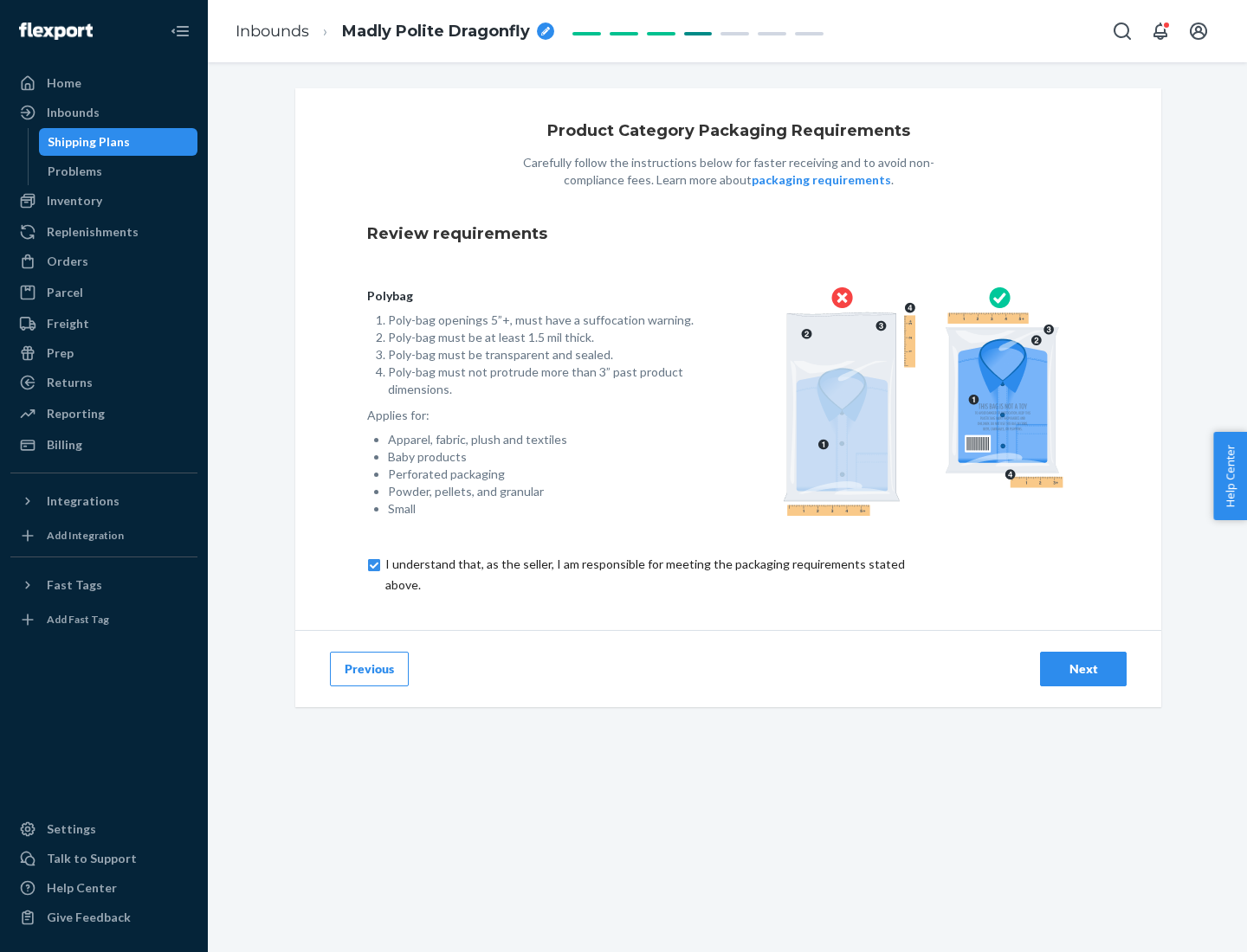
click at [1083, 668] on div "Next" at bounding box center [1083, 669] width 57 height 17
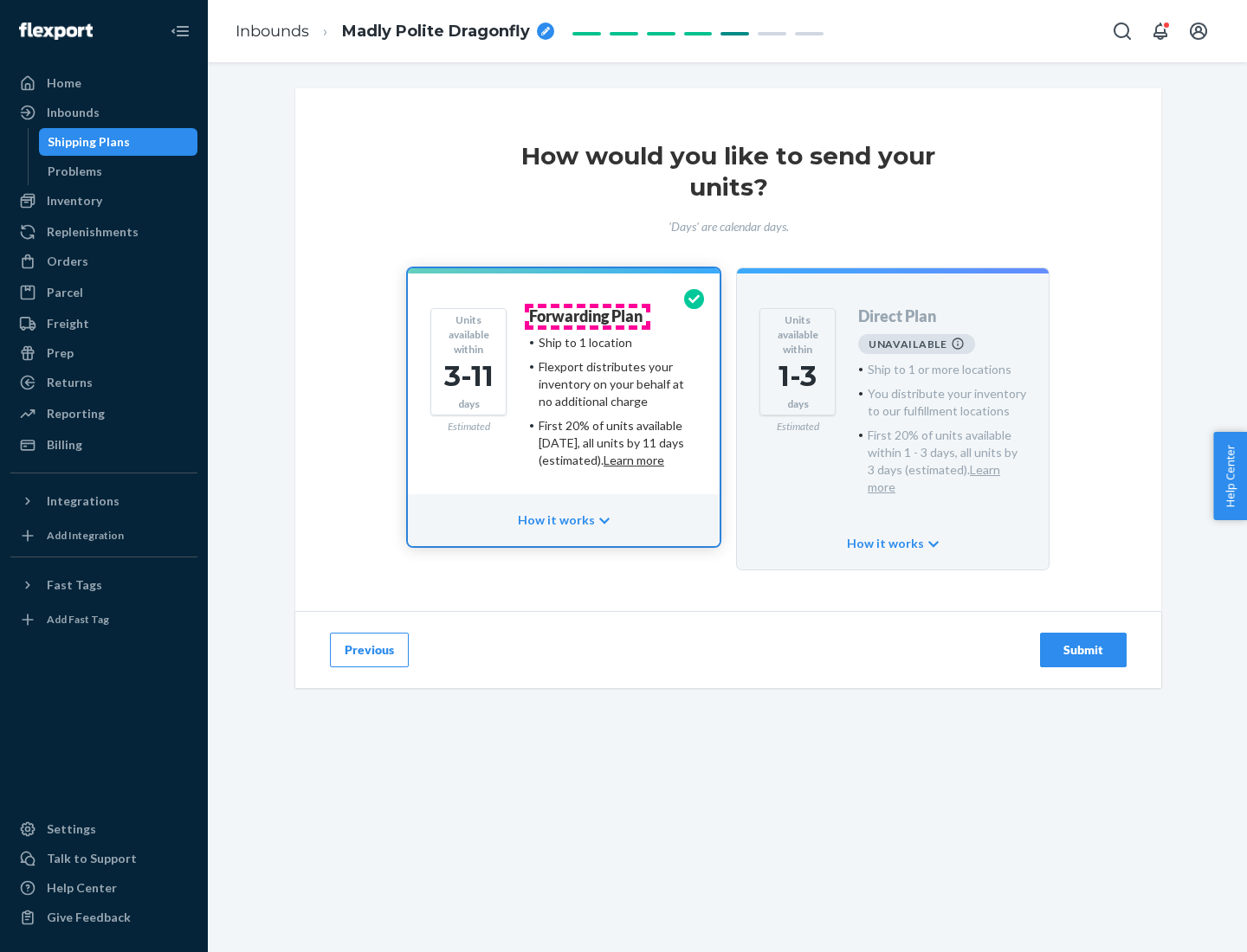
click at [587, 316] on h4 "Forwarding Plan" at bounding box center [586, 316] width 114 height 17
click at [1083, 642] on div "Submit" at bounding box center [1083, 650] width 57 height 17
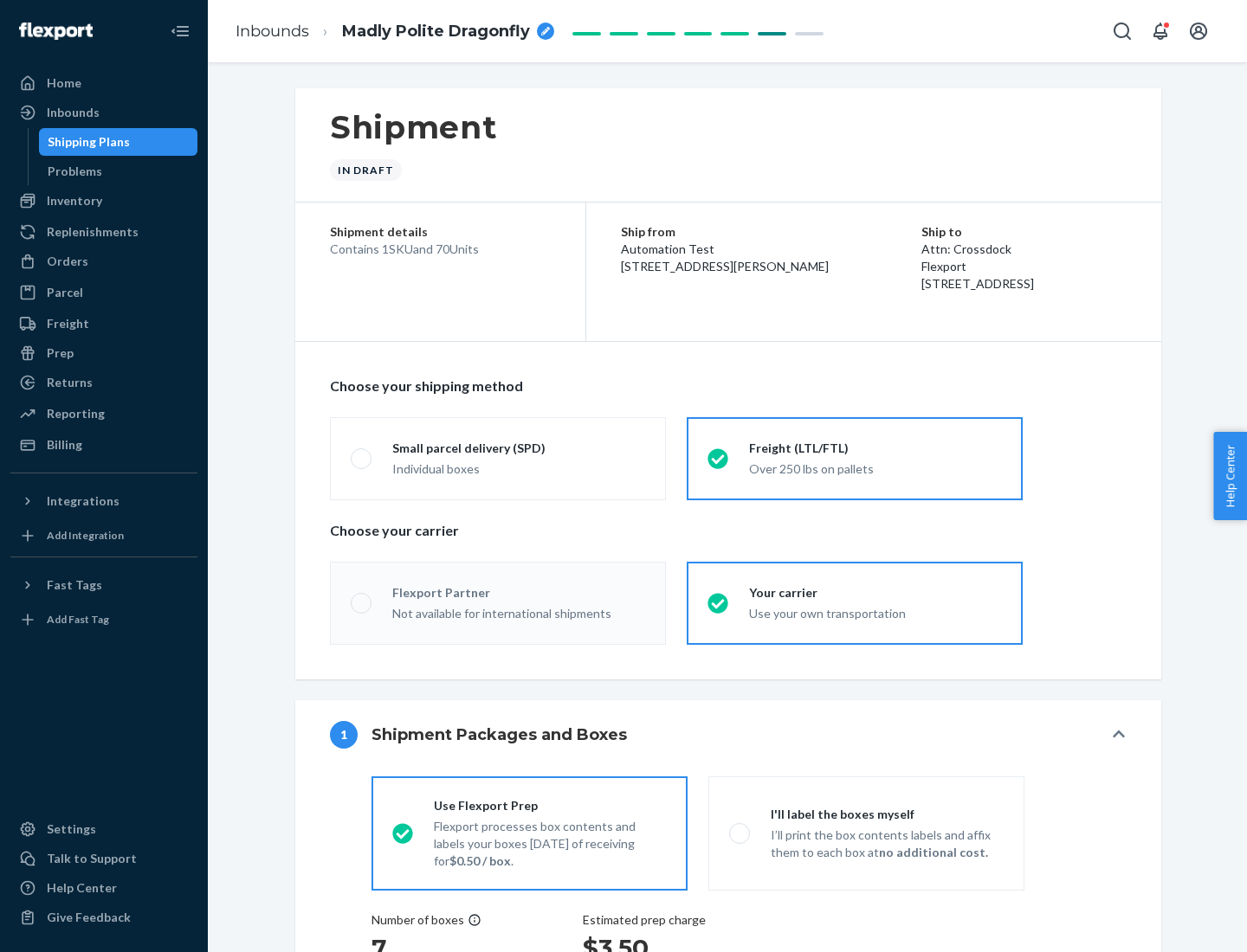
radio input "true"
radio input "false"
radio input "true"
radio input "false"
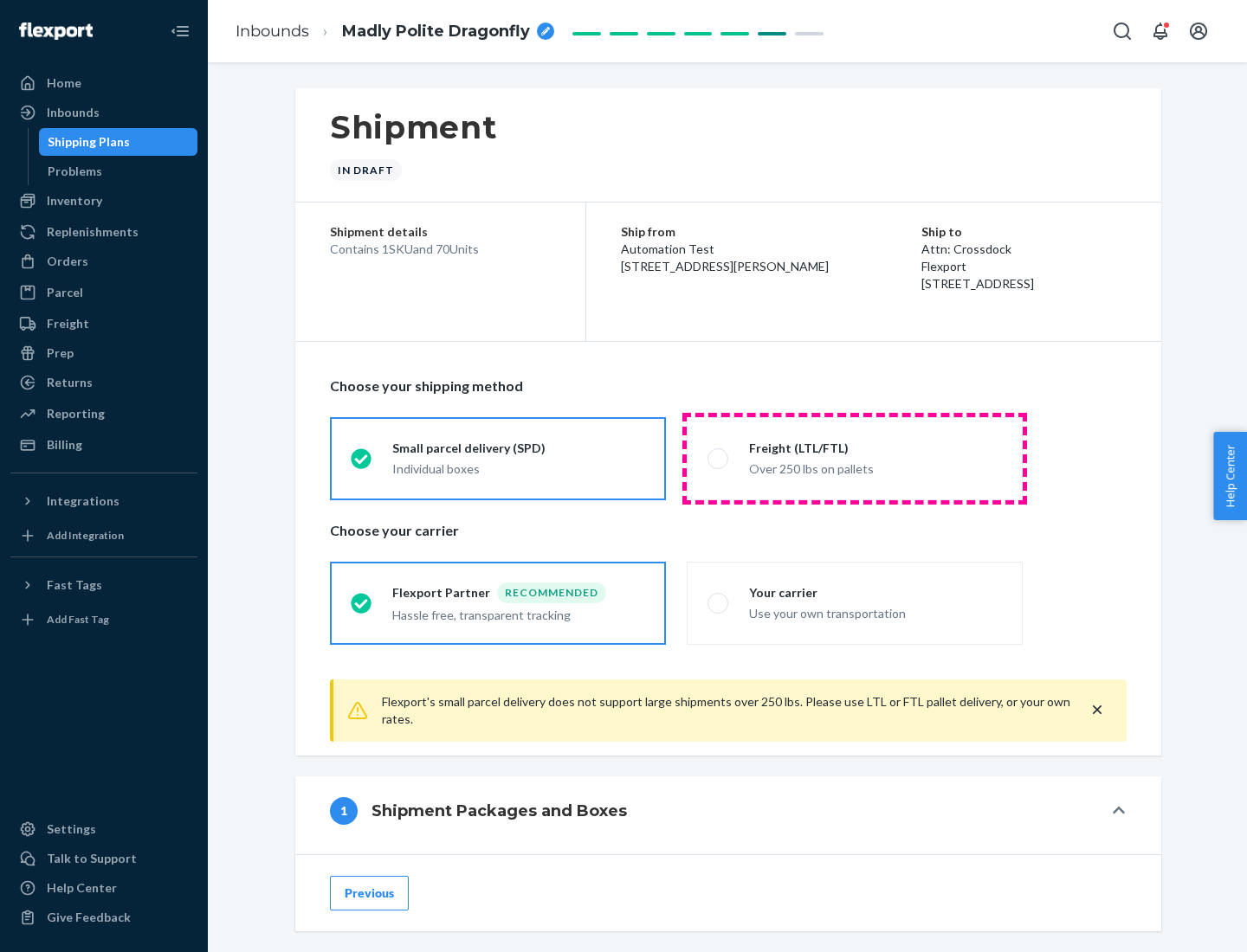
click at [855, 458] on div "Over 250 lbs on pallets" at bounding box center [876, 467] width 252 height 21
click at [719, 458] on input "Freight (LTL/FTL) Over 250 lbs on pallets" at bounding box center [713, 458] width 11 height 11
radio input "true"
radio input "false"
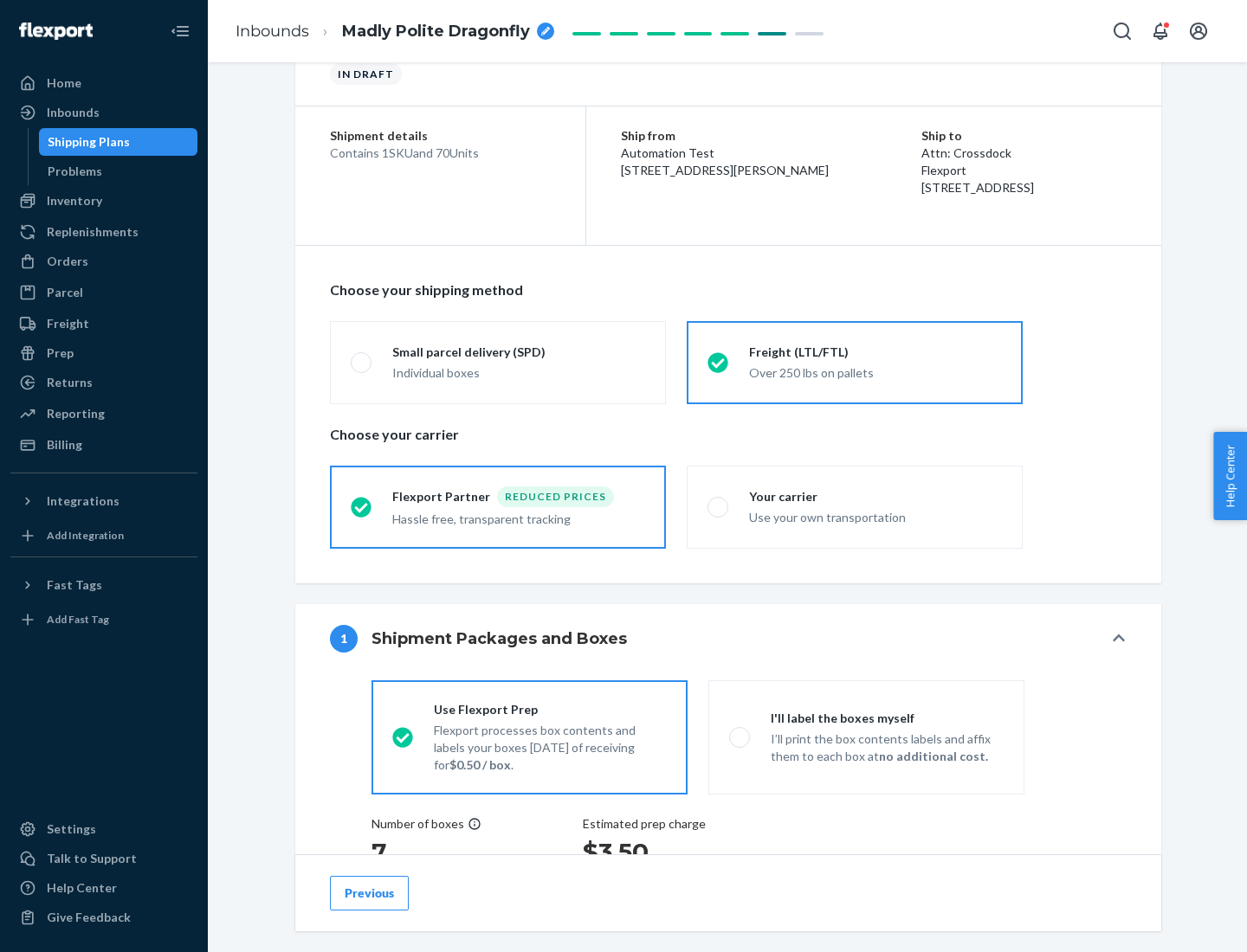
click at [498, 508] on div "Hassle free, transparent tracking" at bounding box center [518, 517] width 252 height 21
click at [362, 507] on input "Flexport Partner Reduced prices Hassle free, transparent tracking" at bounding box center [356, 507] width 11 height 11
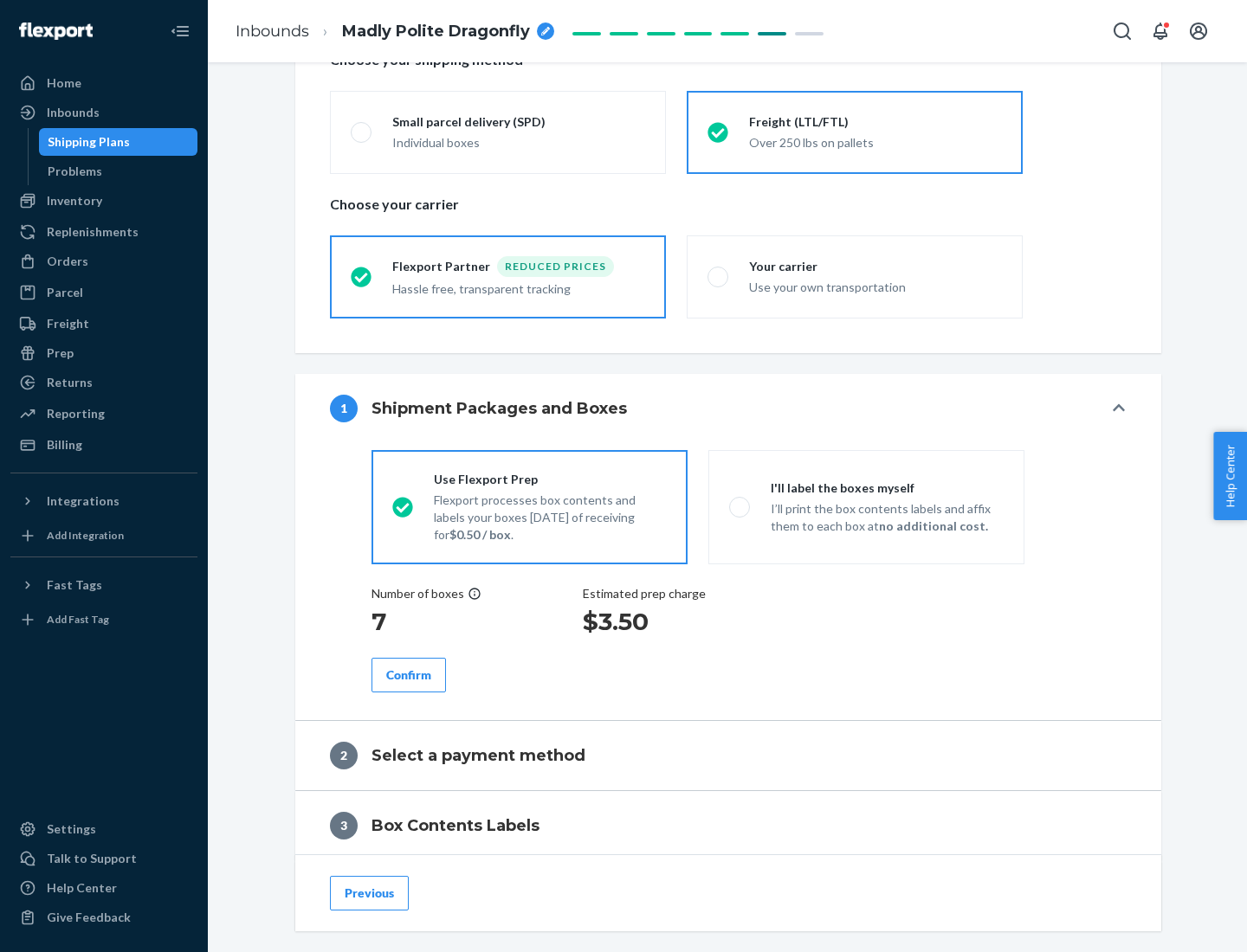
click at [866, 507] on p "I’ll print the box contents labels and affix them to each box at no additional …" at bounding box center [887, 517] width 233 height 34
click at [740, 507] on input "I'll label the boxes myself I’ll print the box contents labels and affix them t…" at bounding box center [735, 507] width 11 height 11
radio input "true"
radio input "false"
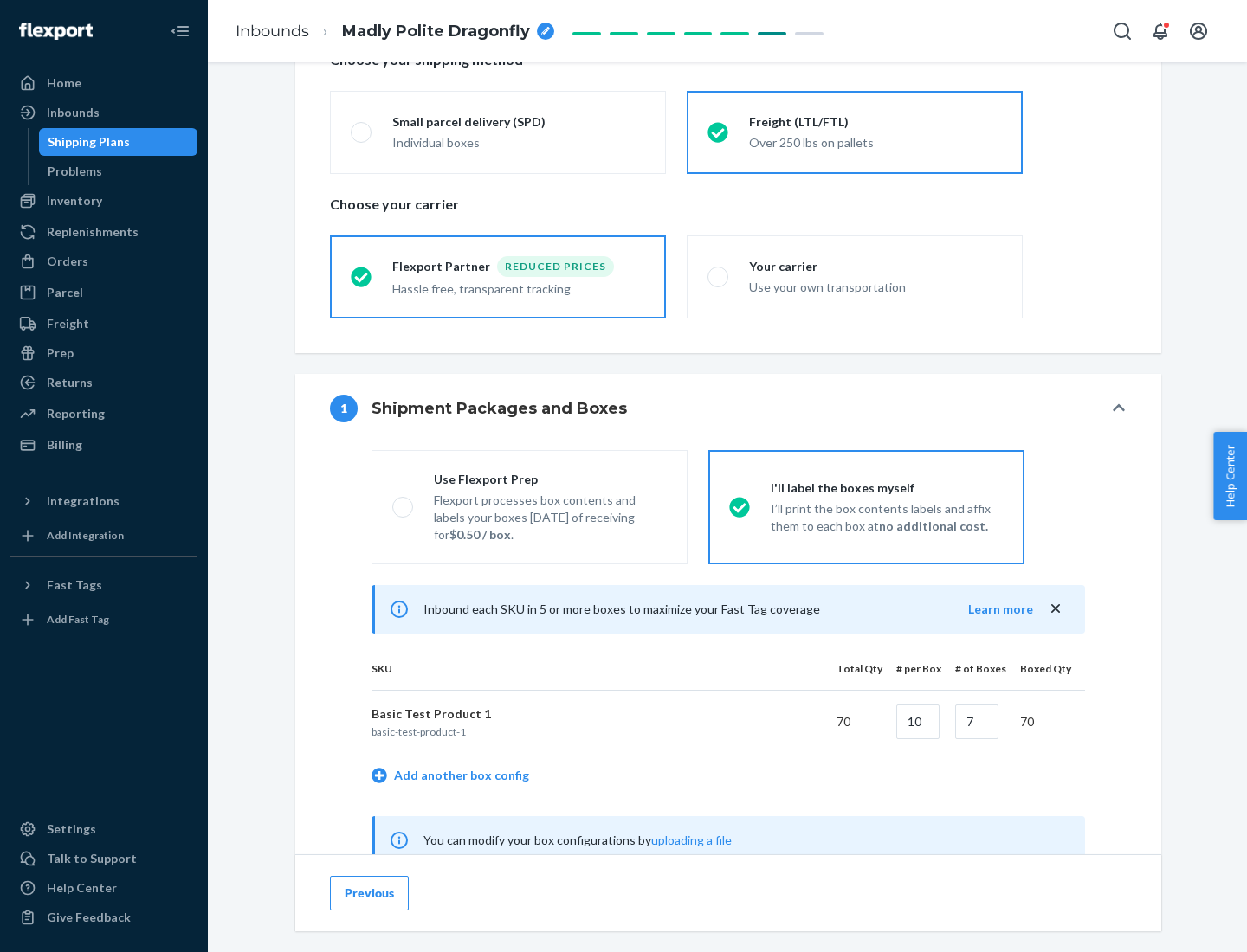
scroll to position [541, 0]
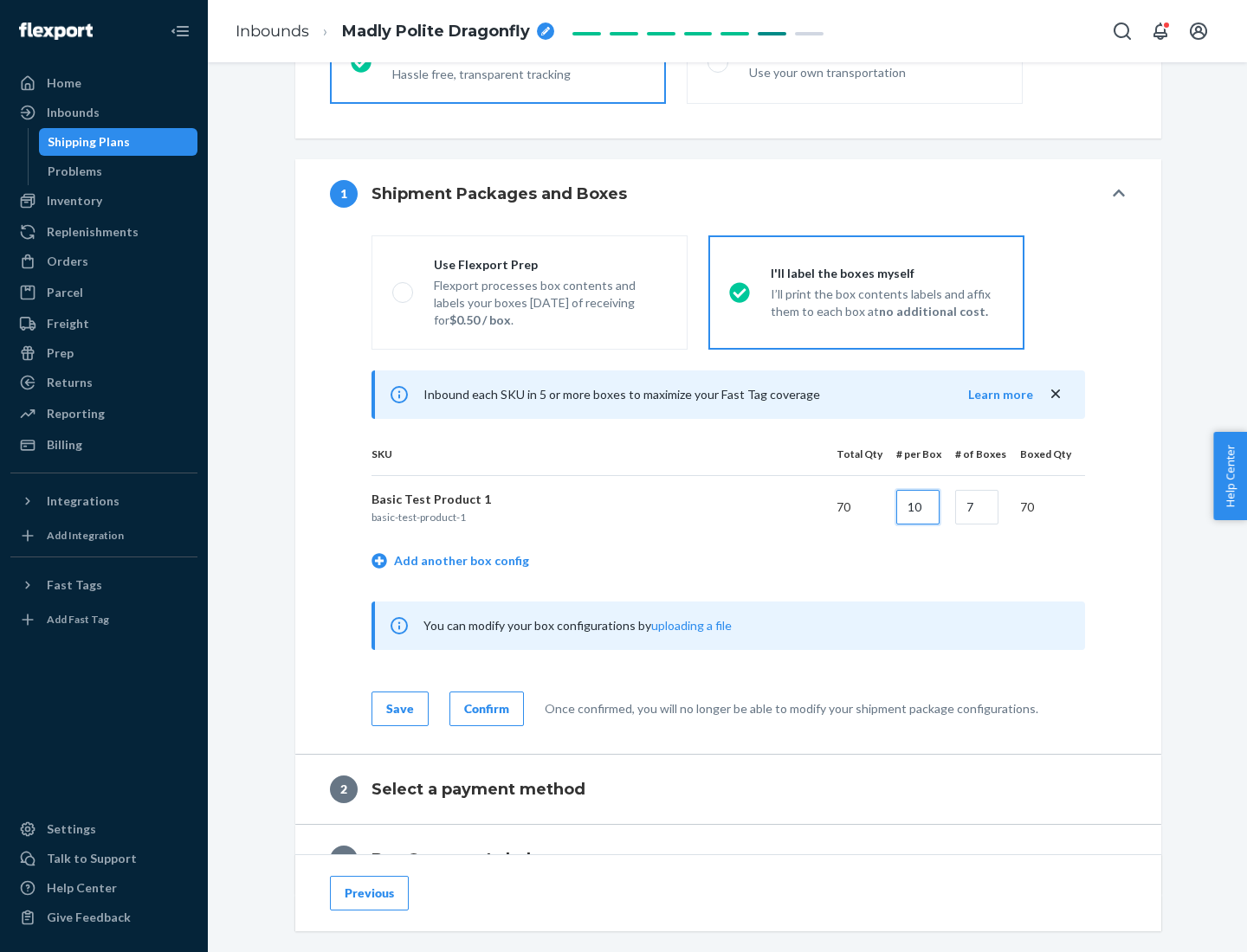
type input "10"
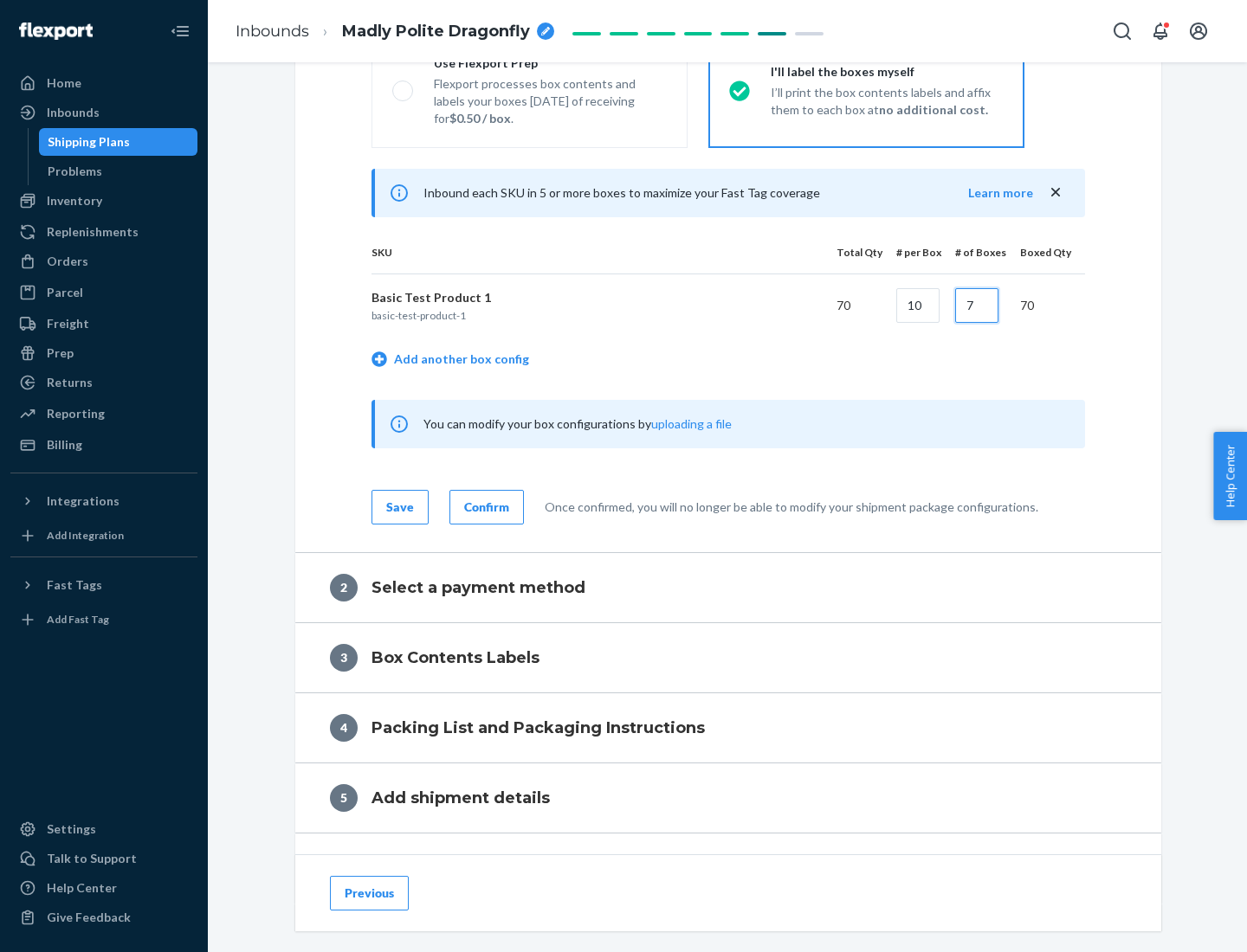
type input "7"
click at [484, 507] on div "Confirm" at bounding box center [487, 507] width 45 height 17
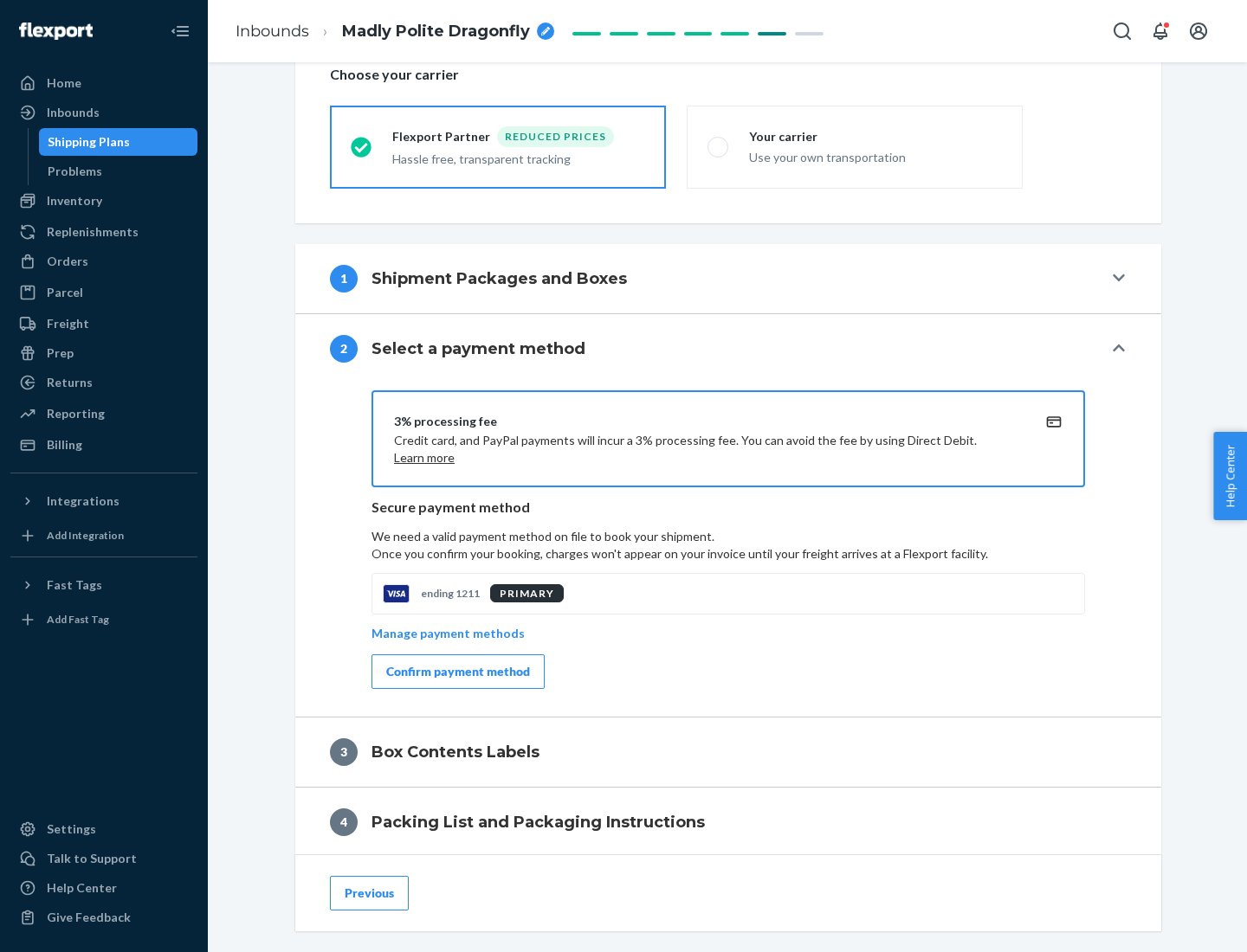
scroll to position [620, 0]
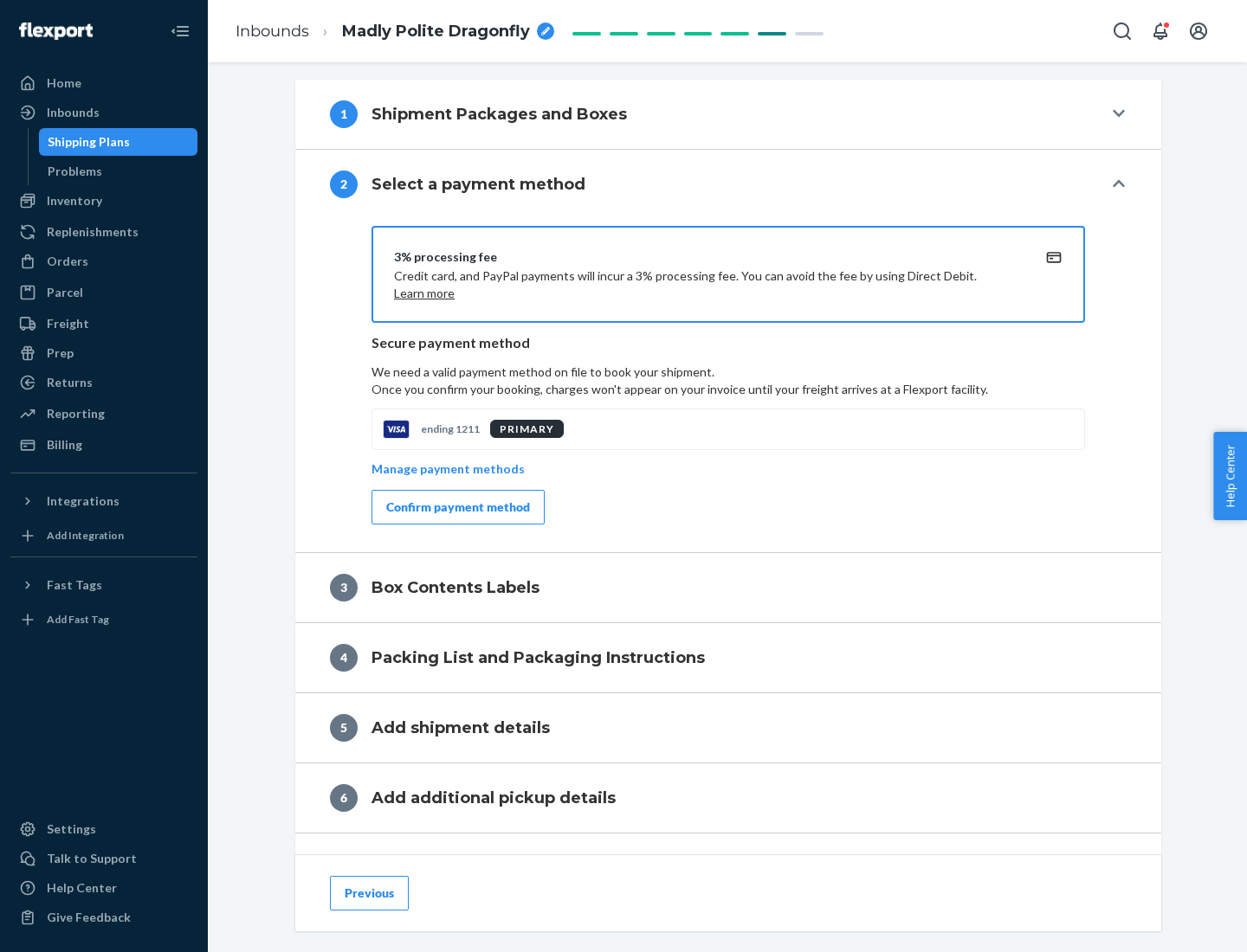
click at [456, 508] on div "Confirm payment method" at bounding box center [457, 507] width 143 height 17
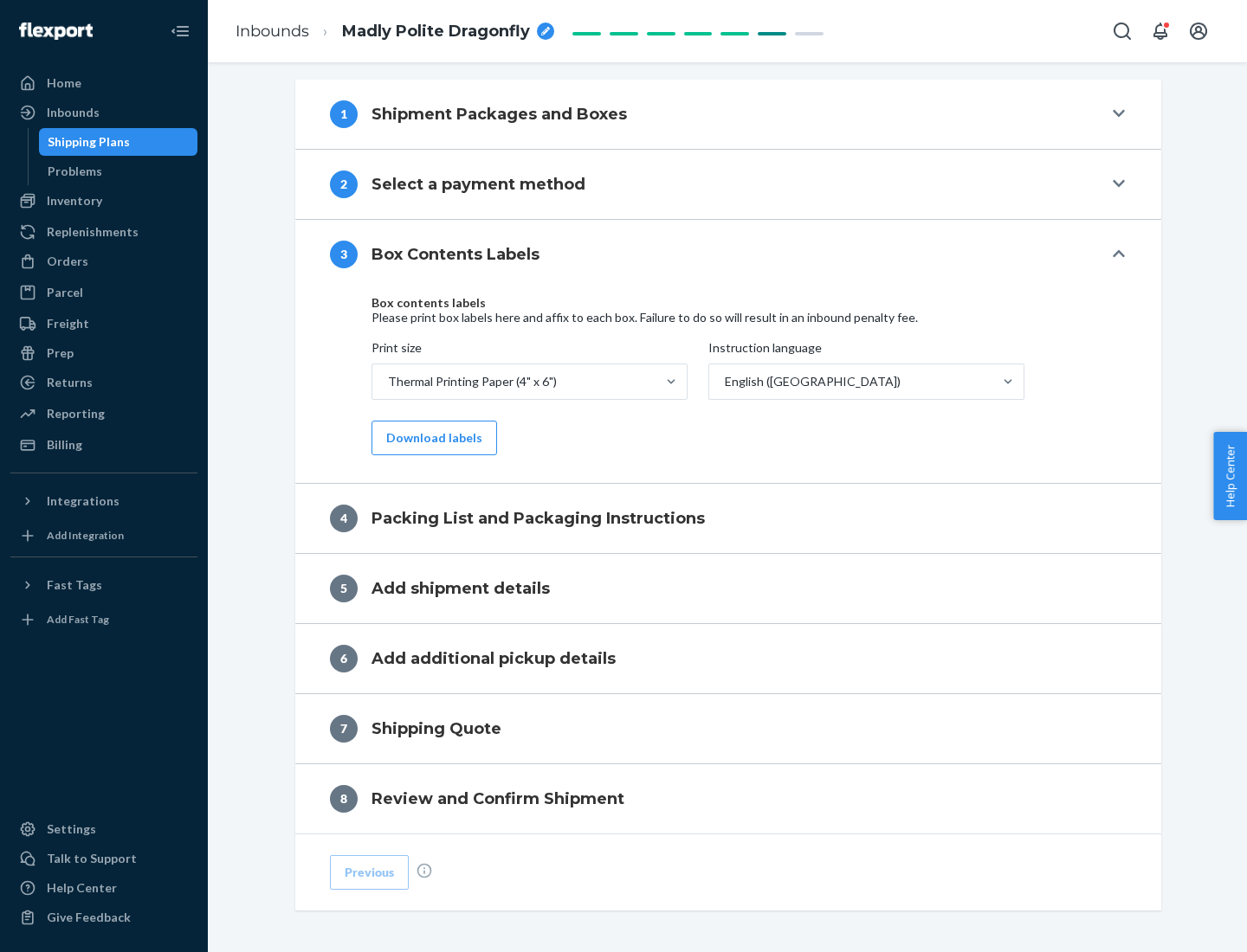
scroll to position [552, 0]
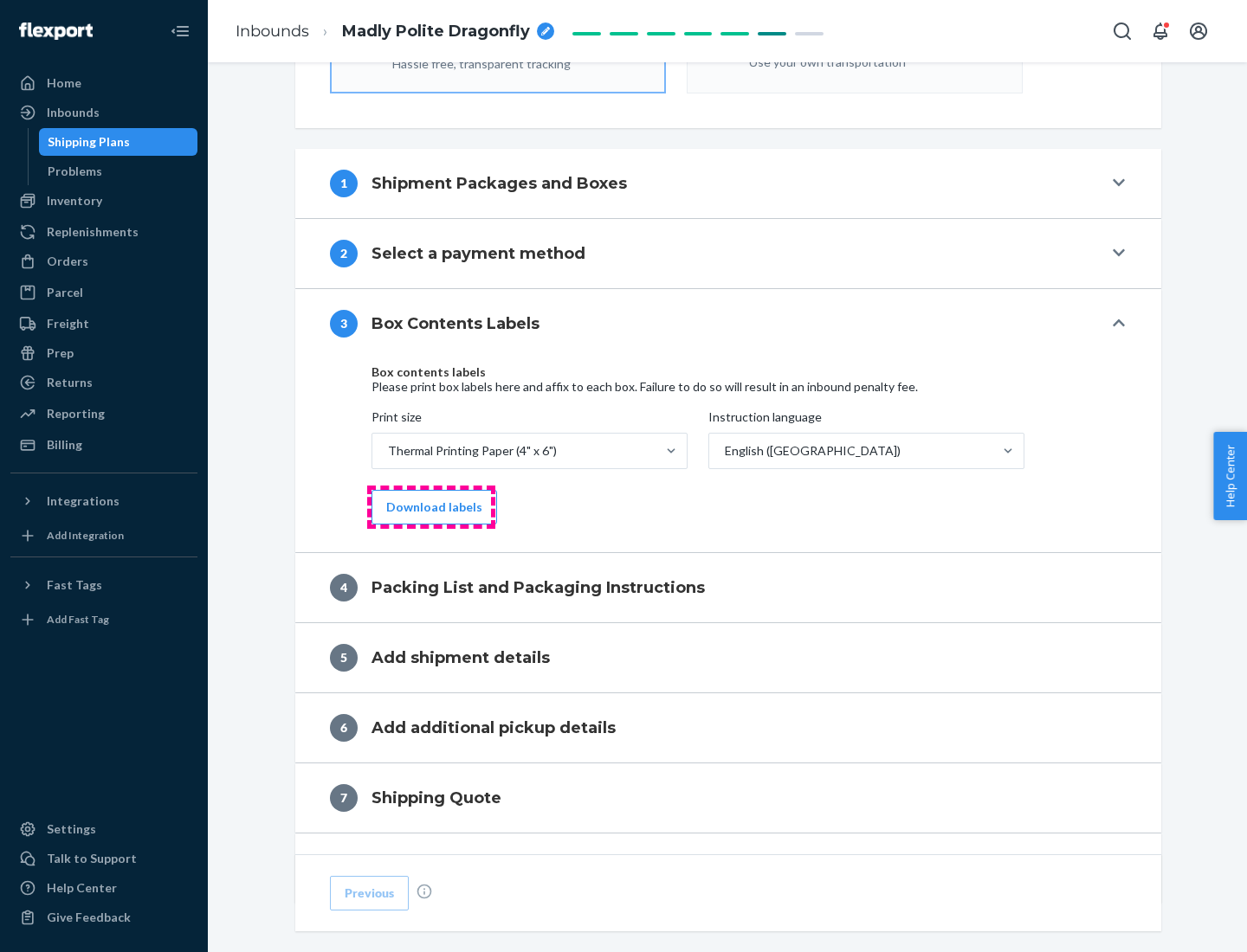
click at [430, 508] on button "Download labels" at bounding box center [434, 507] width 125 height 34
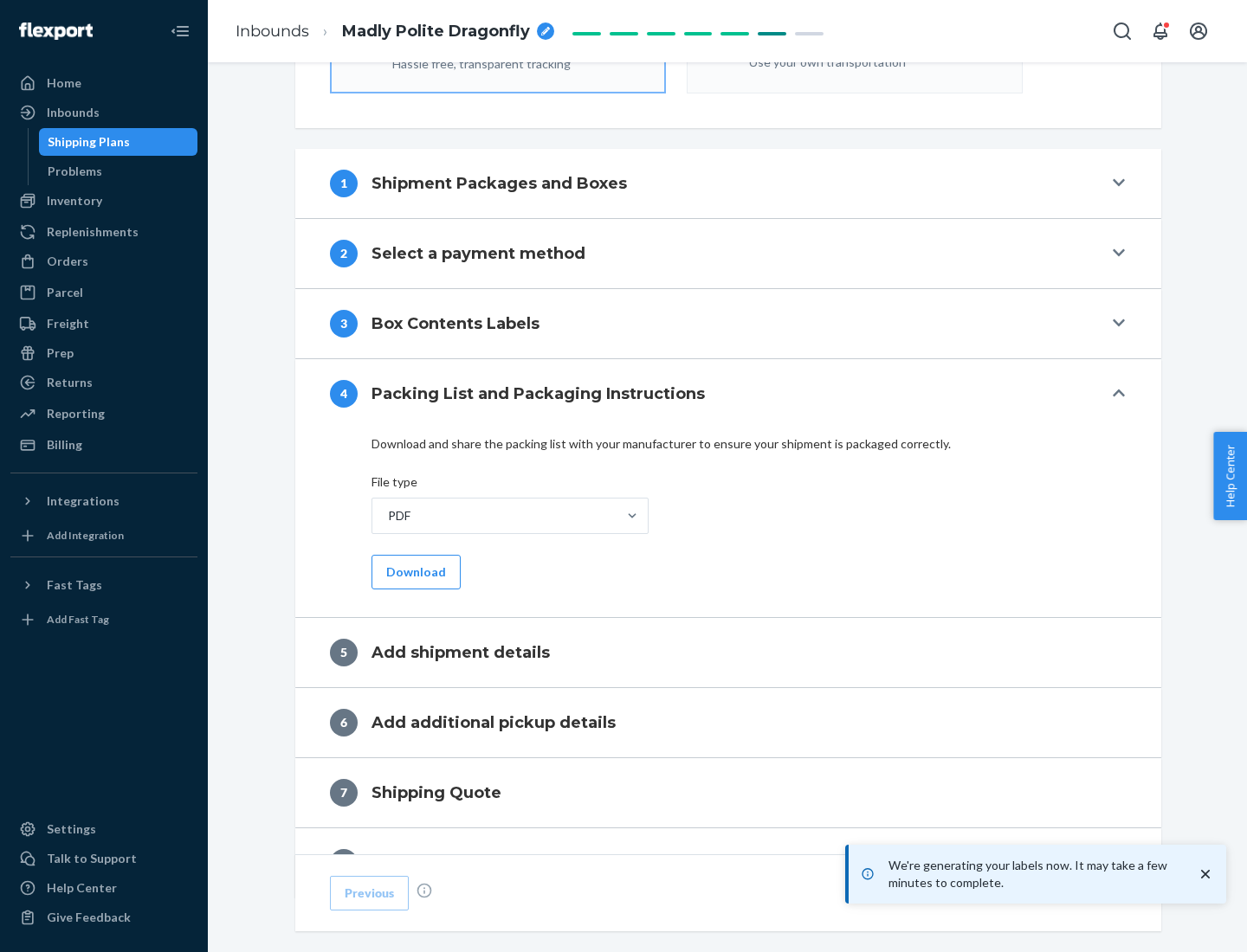
scroll to position [617, 0]
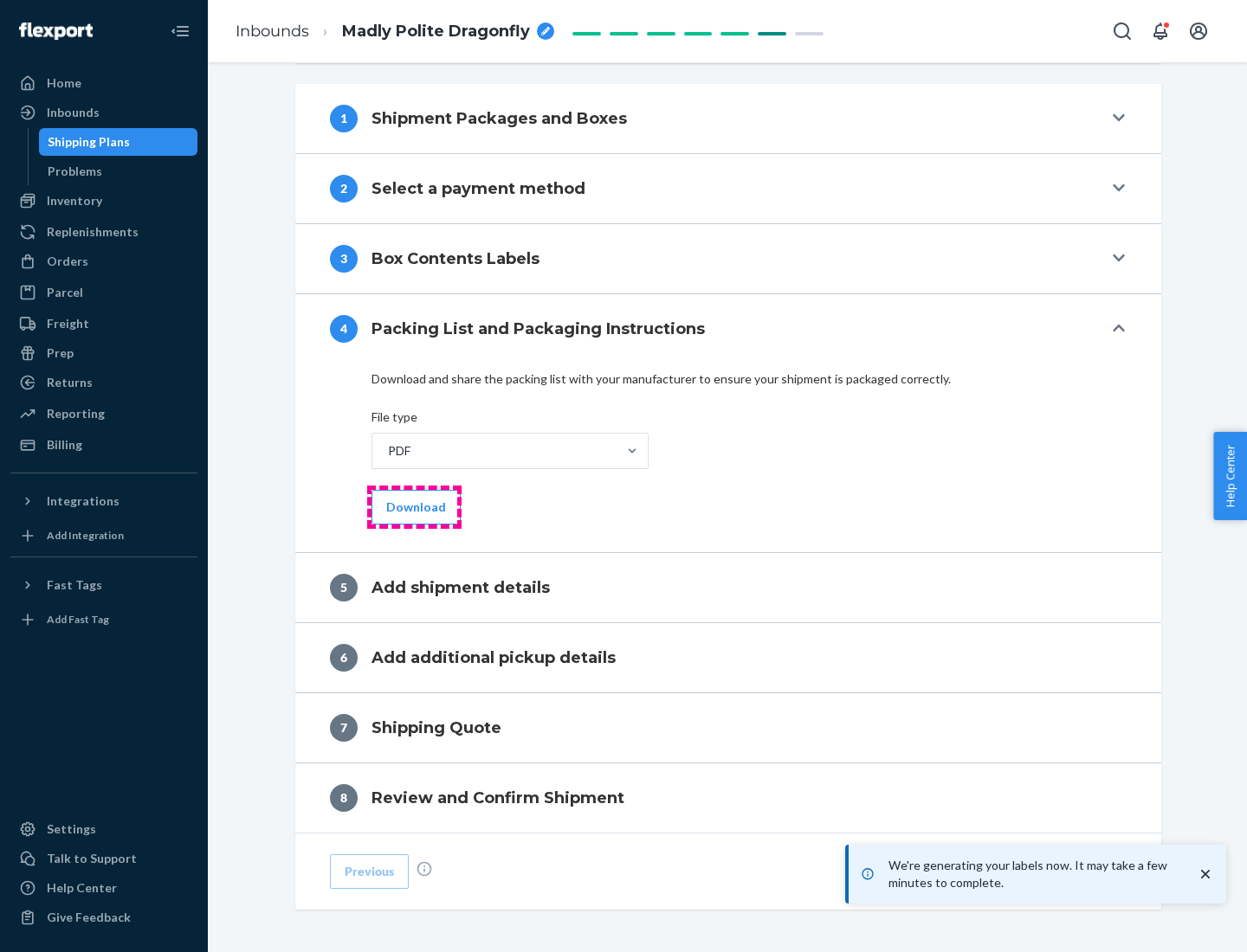
click at [414, 507] on button "Download" at bounding box center [416, 507] width 89 height 34
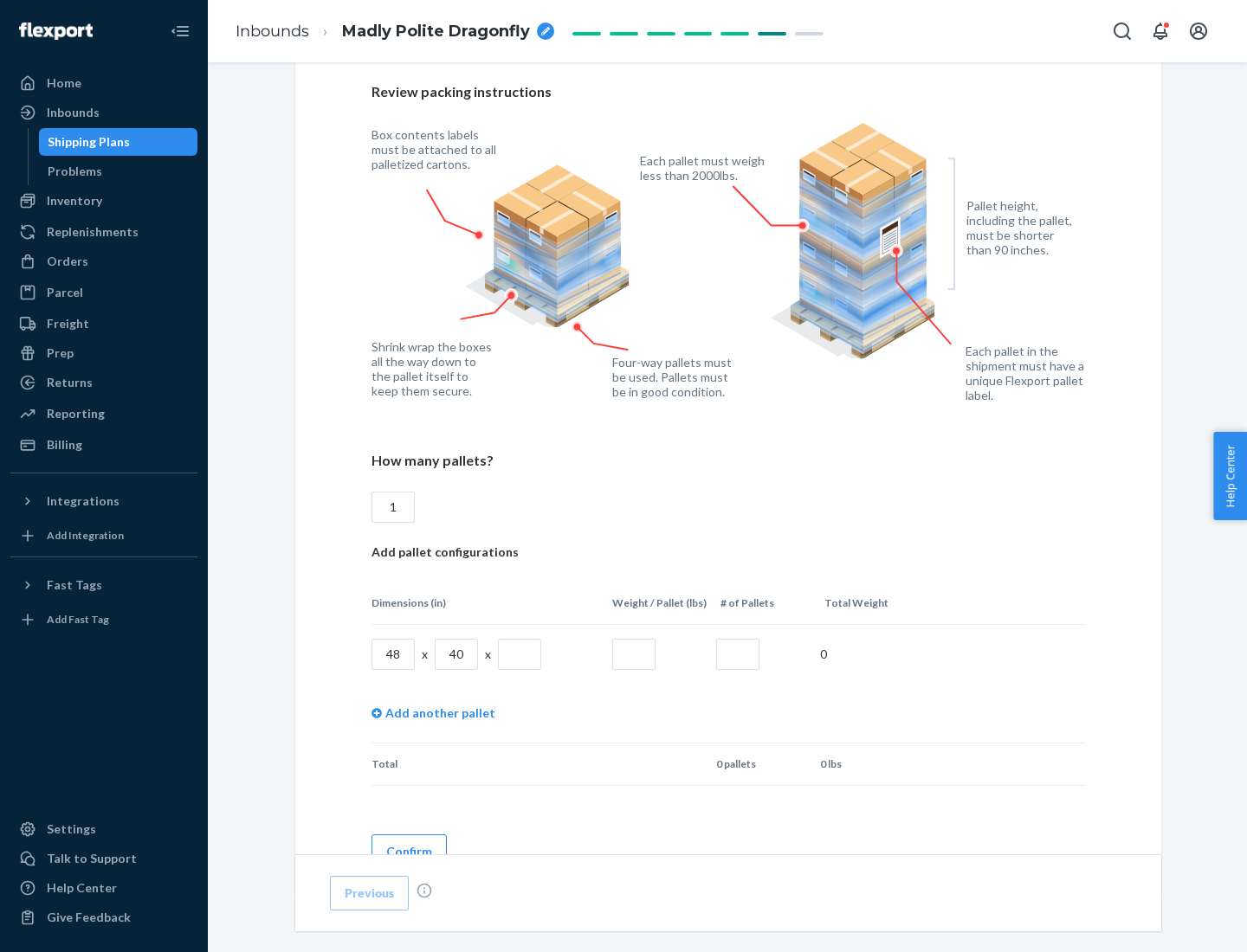
scroll to position [1258, 0]
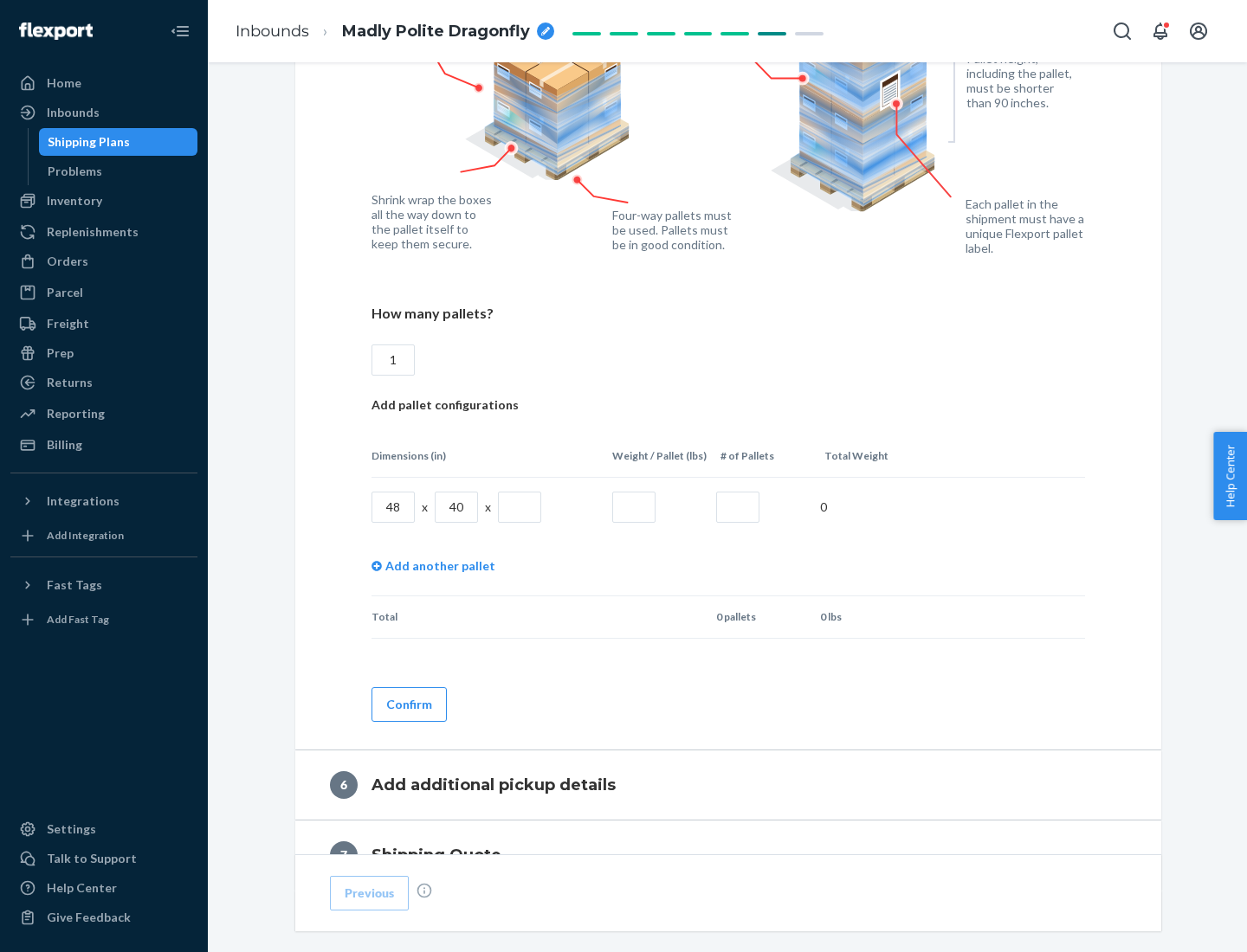
type input "1"
type input "40"
type input "200"
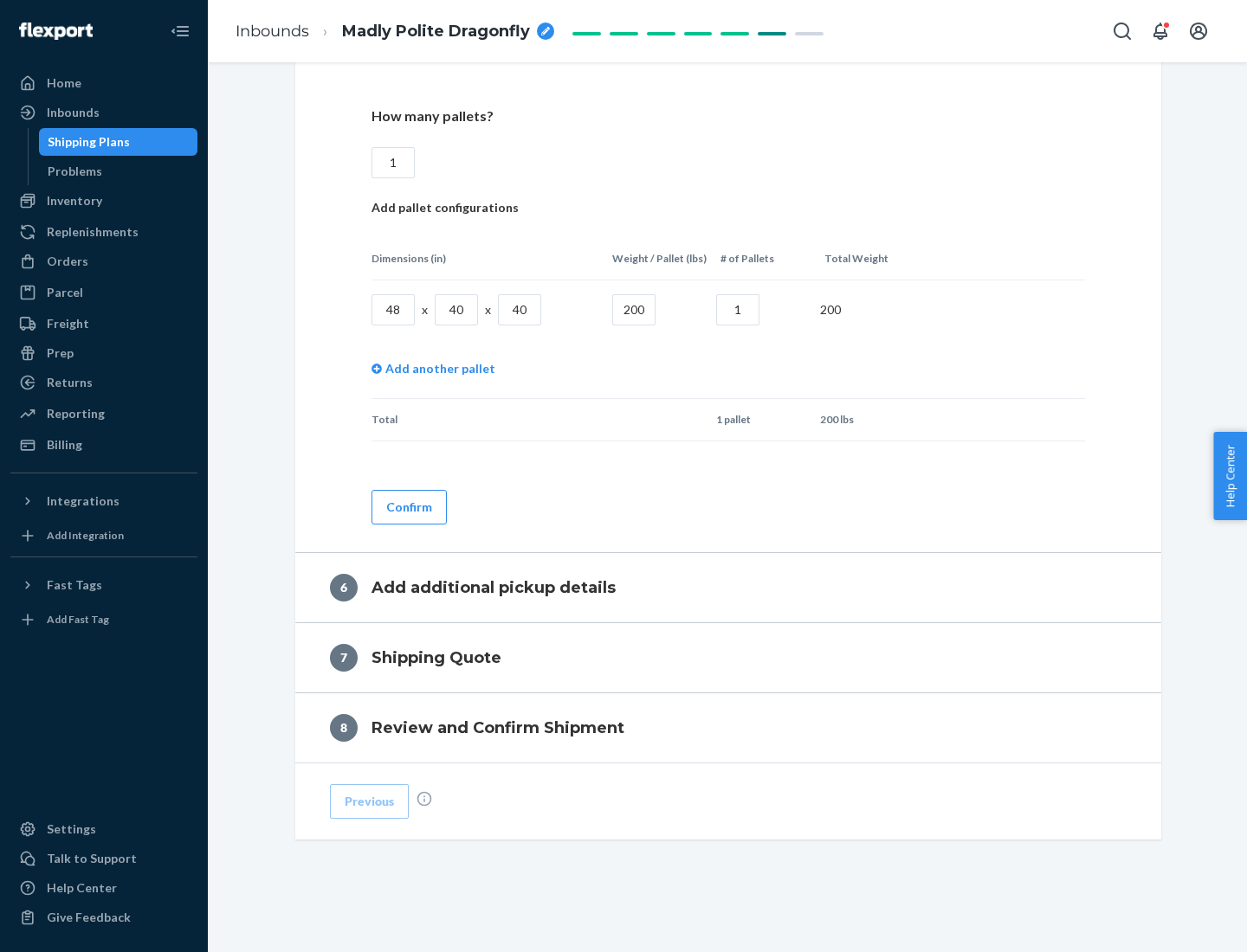
type input "1"
click at [408, 507] on button "Confirm" at bounding box center [409, 507] width 76 height 34
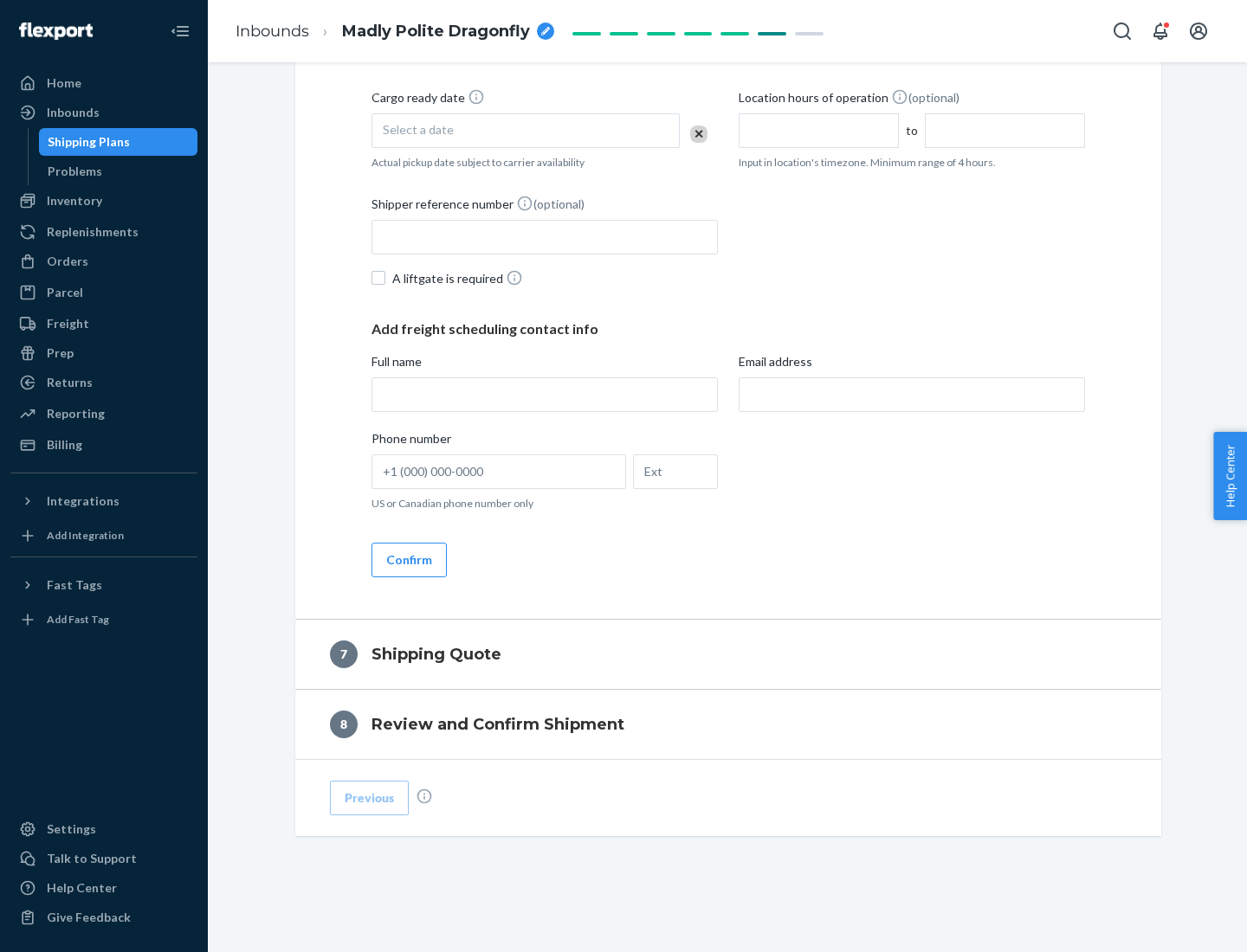
scroll to position [663, 0]
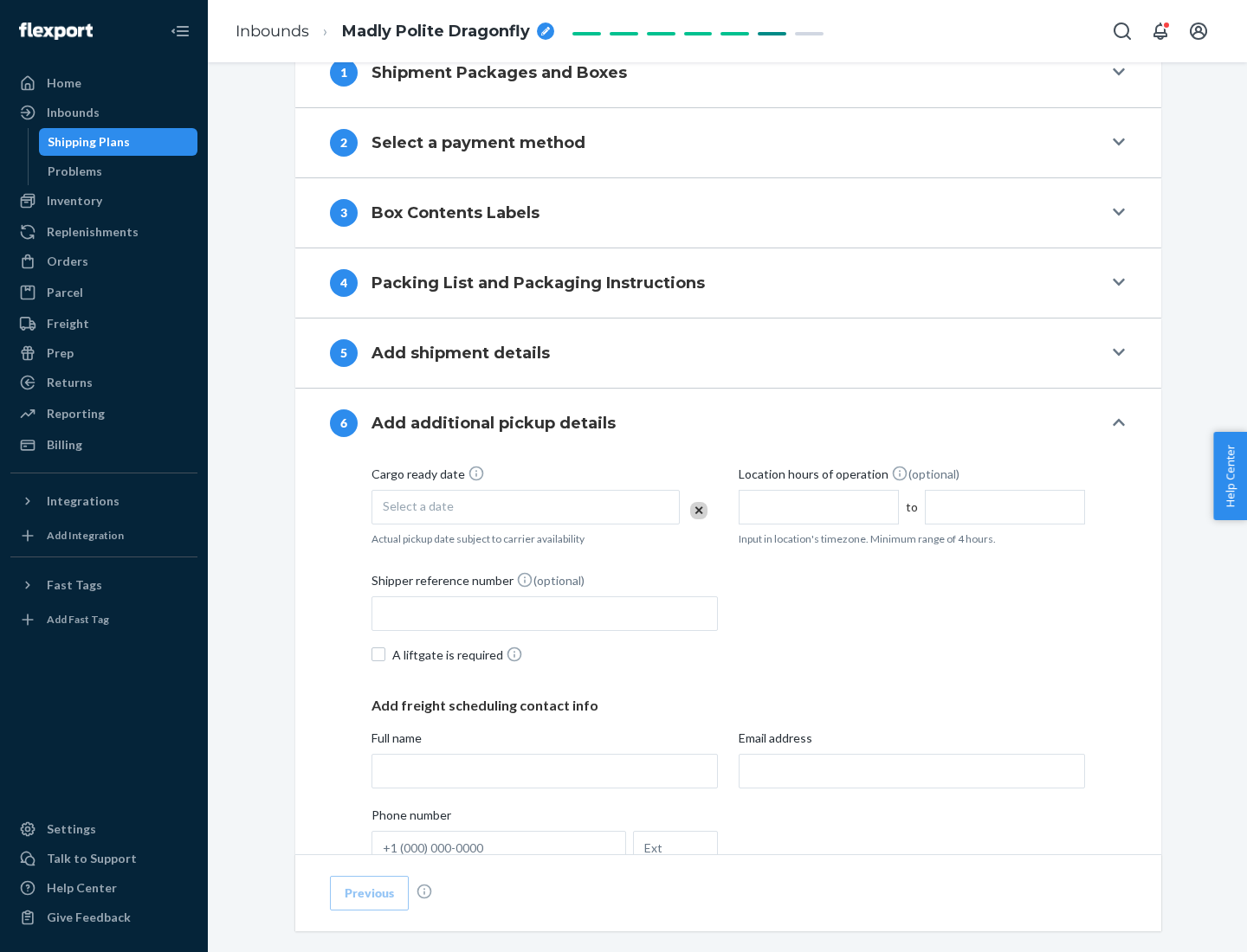
click at [526, 507] on div "Select a date" at bounding box center [526, 507] width 308 height 34
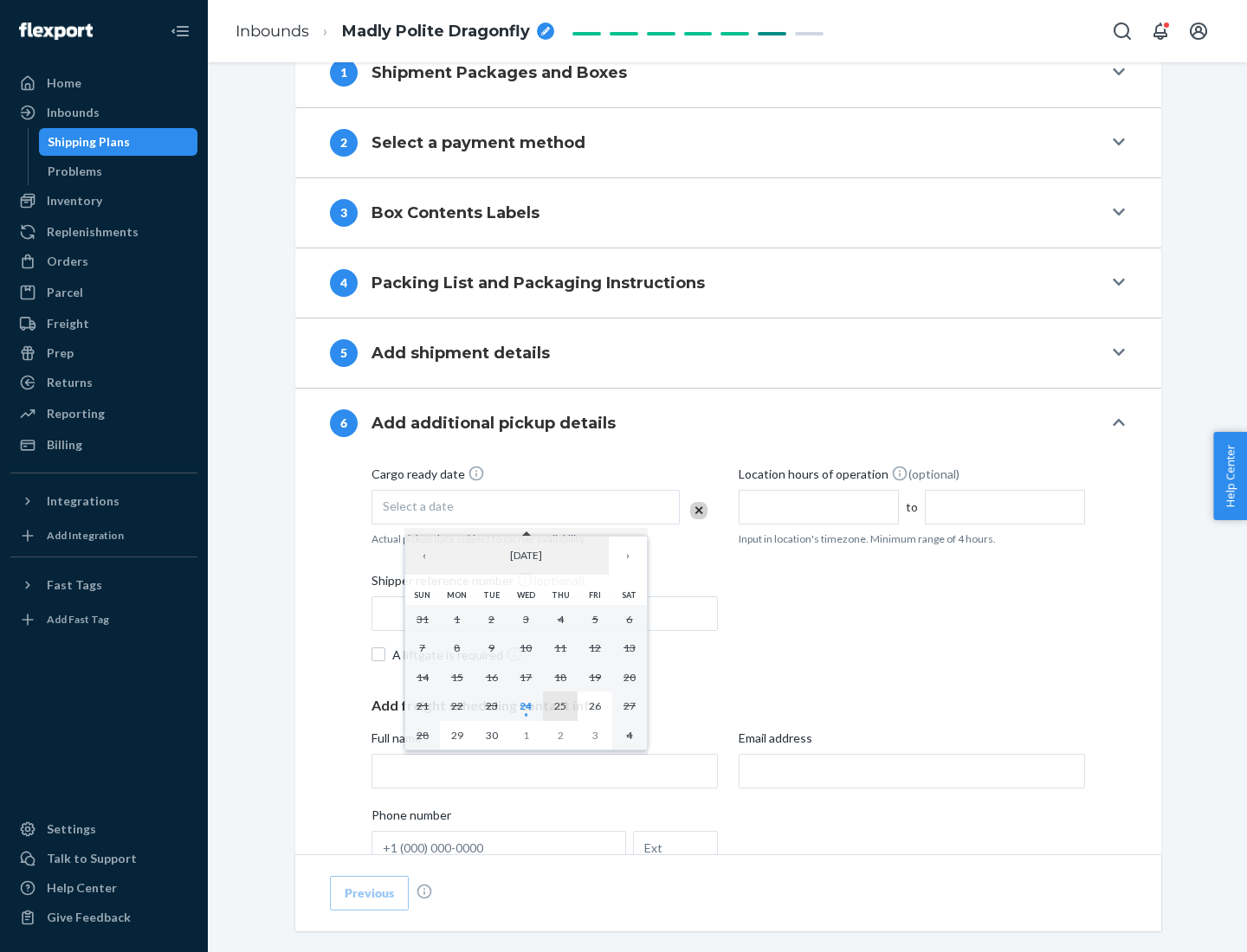
click at [560, 706] on abbr "25" at bounding box center [560, 706] width 12 height 13
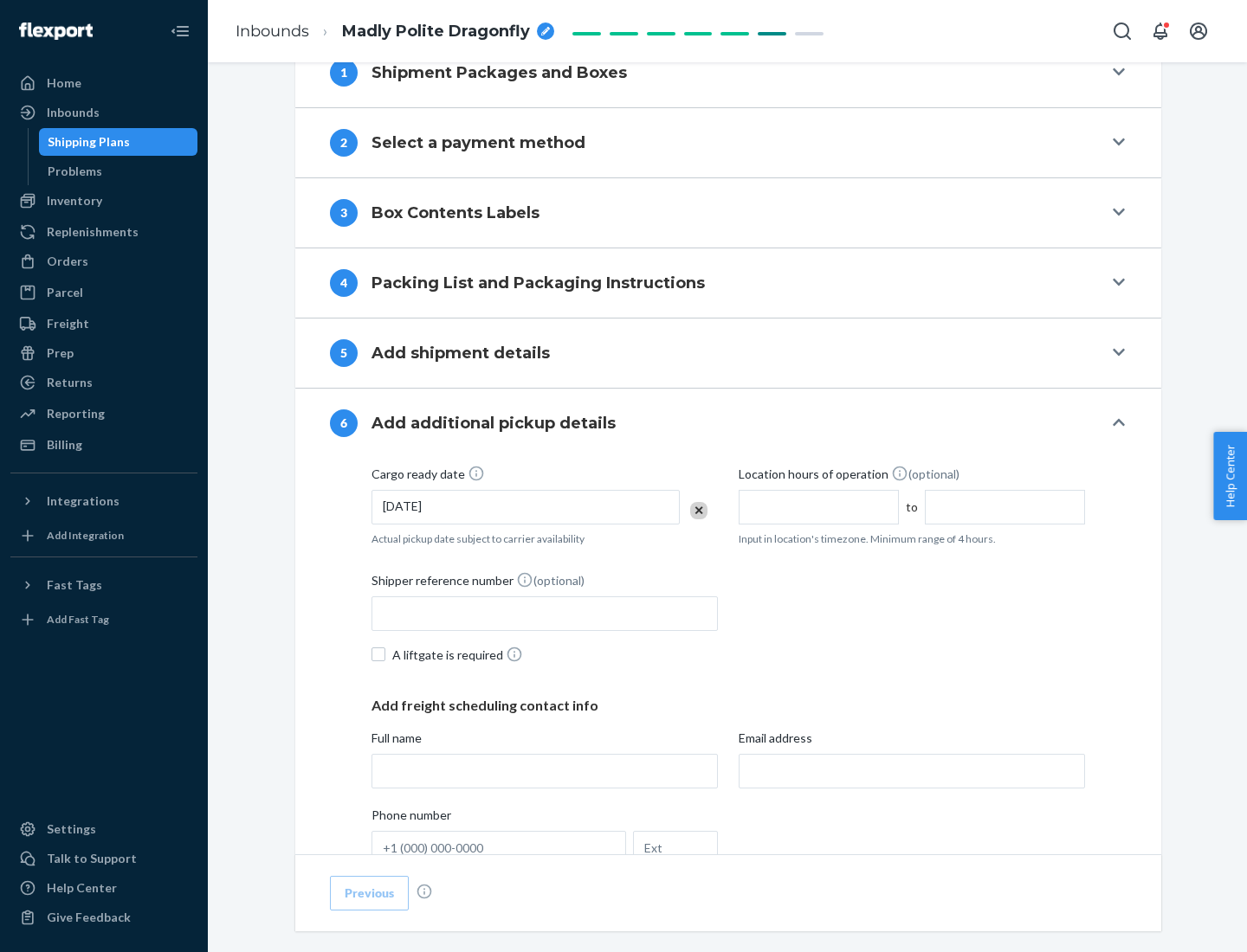
scroll to position [926, 0]
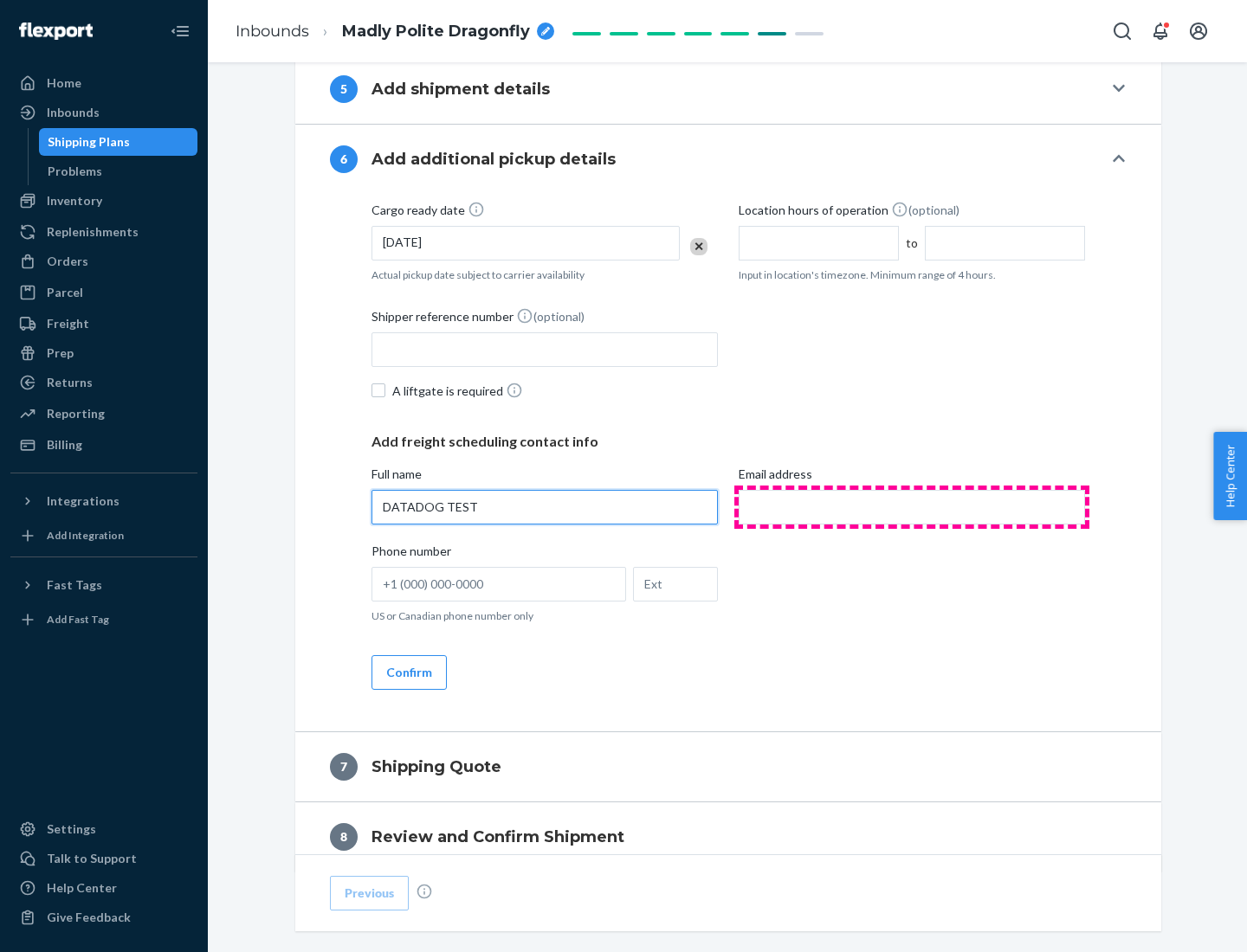
type input "DATADOG TEST"
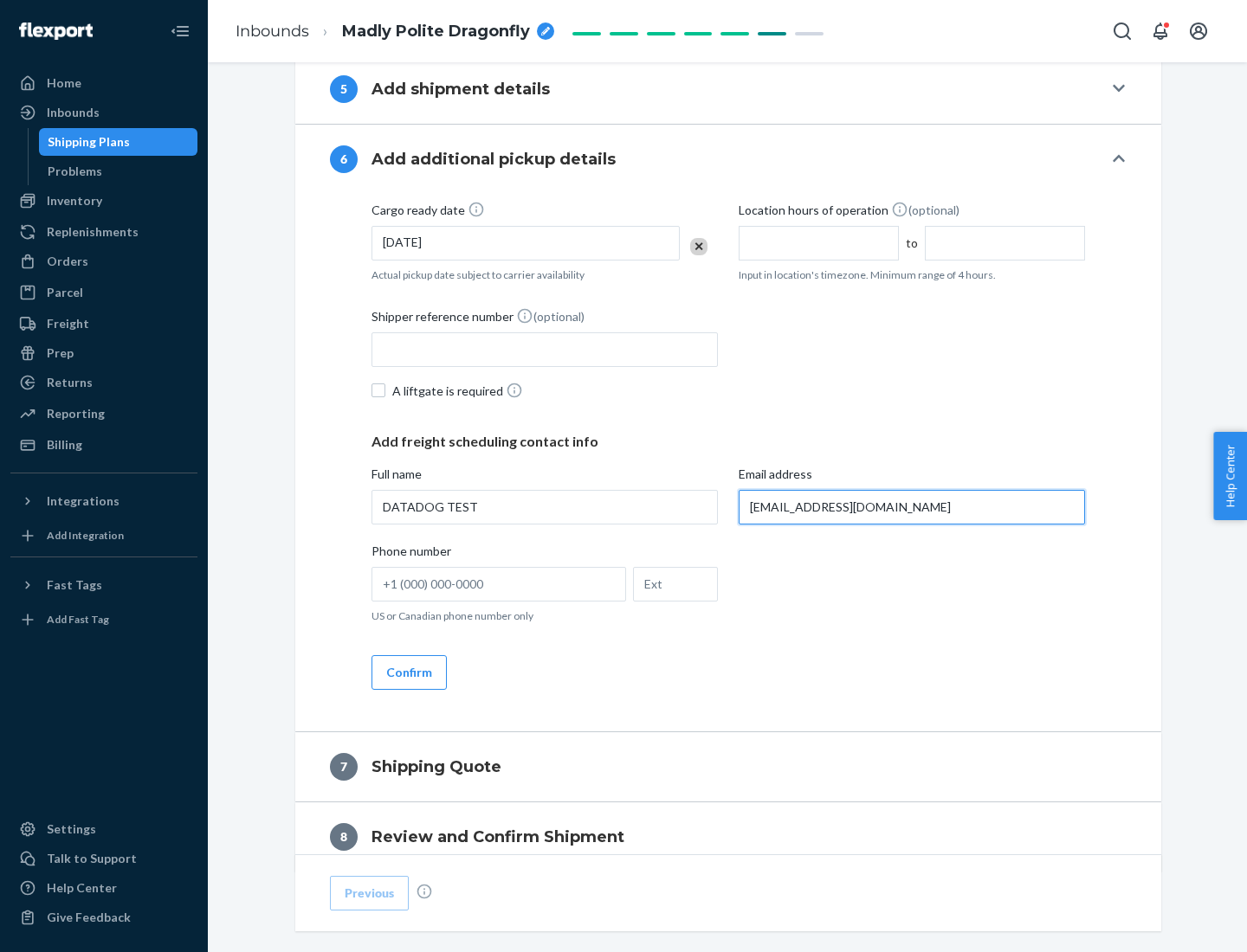
scroll to position [1003, 0]
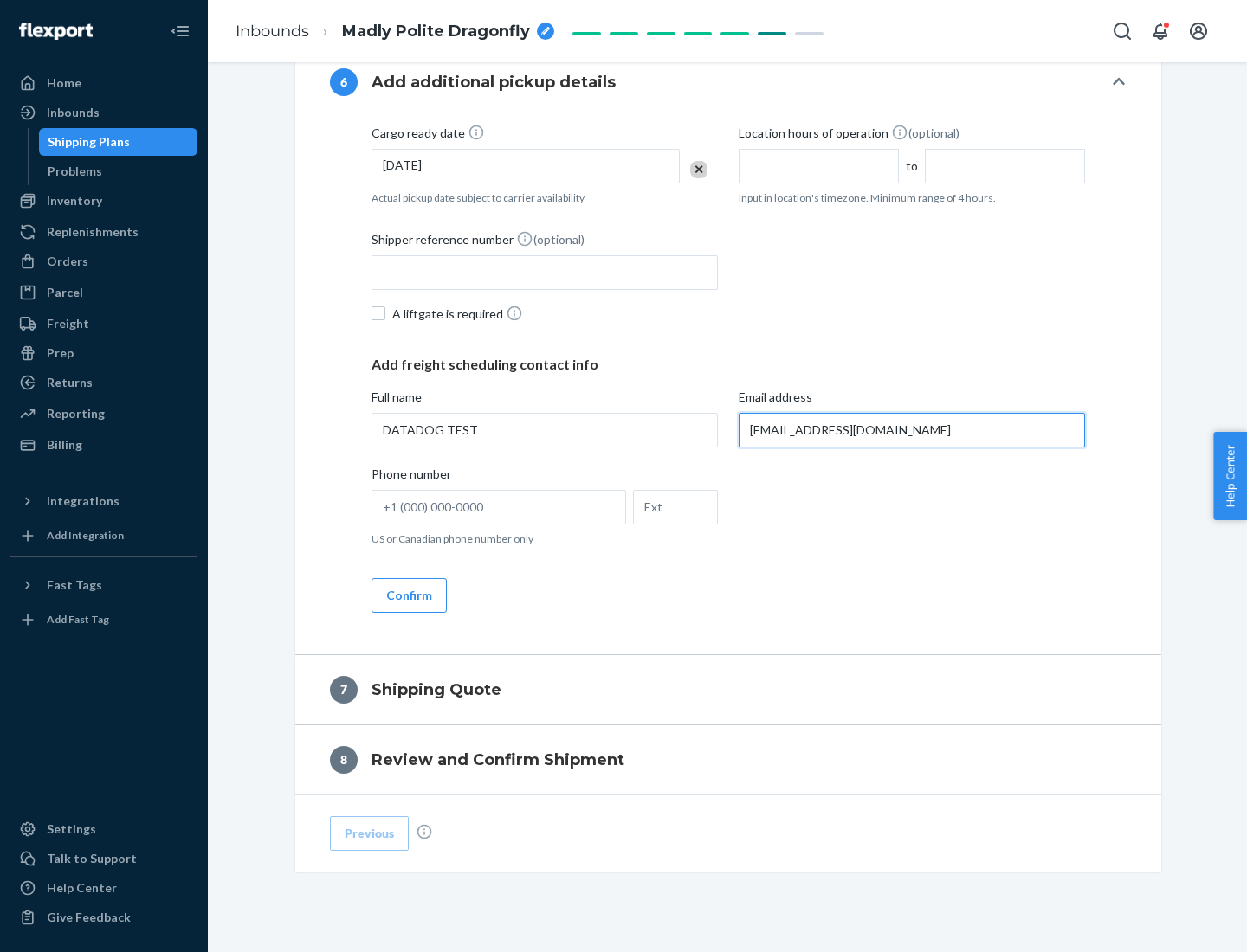
type input "[EMAIL_ADDRESS][DOMAIN_NAME]"
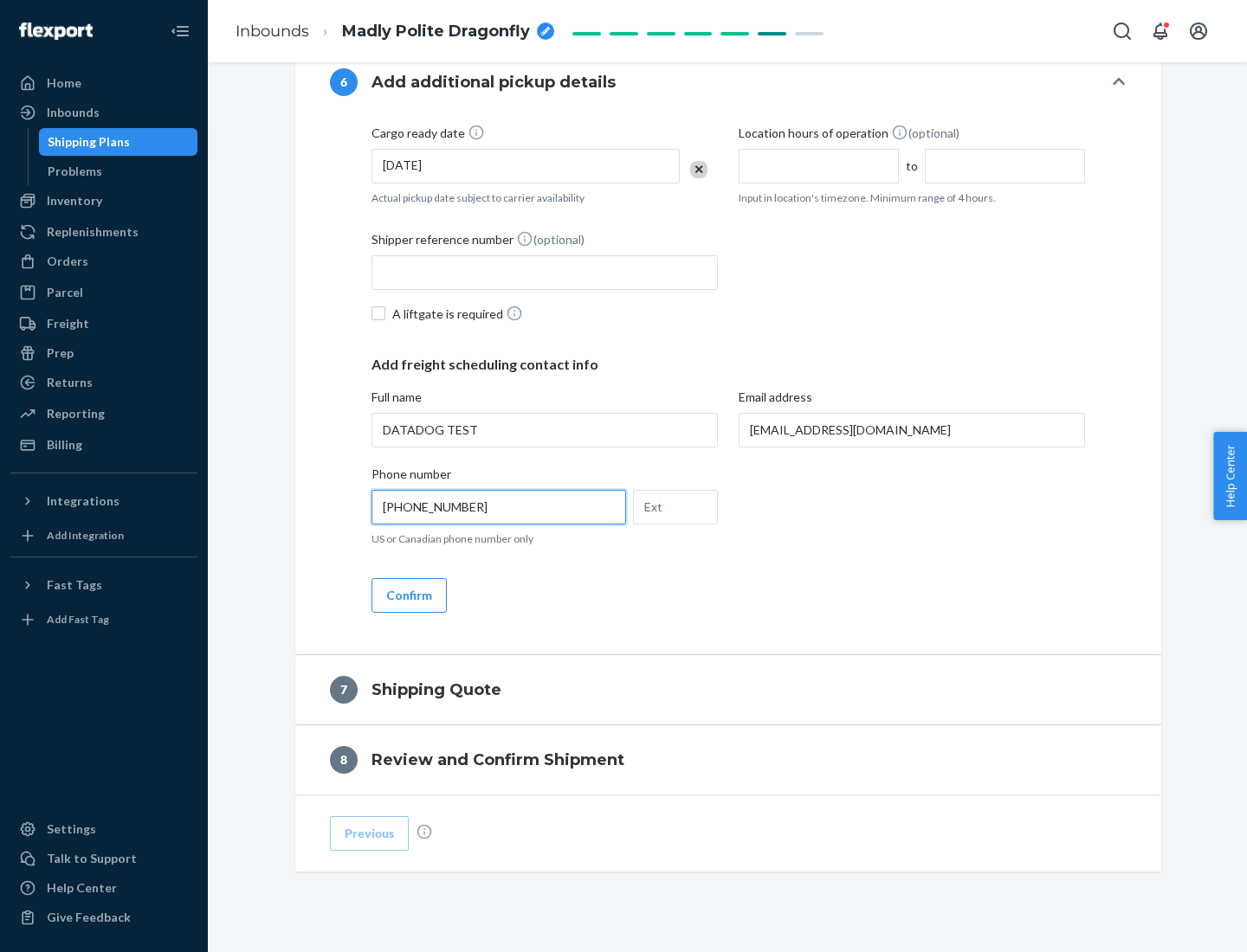
scroll to position [1039, 0]
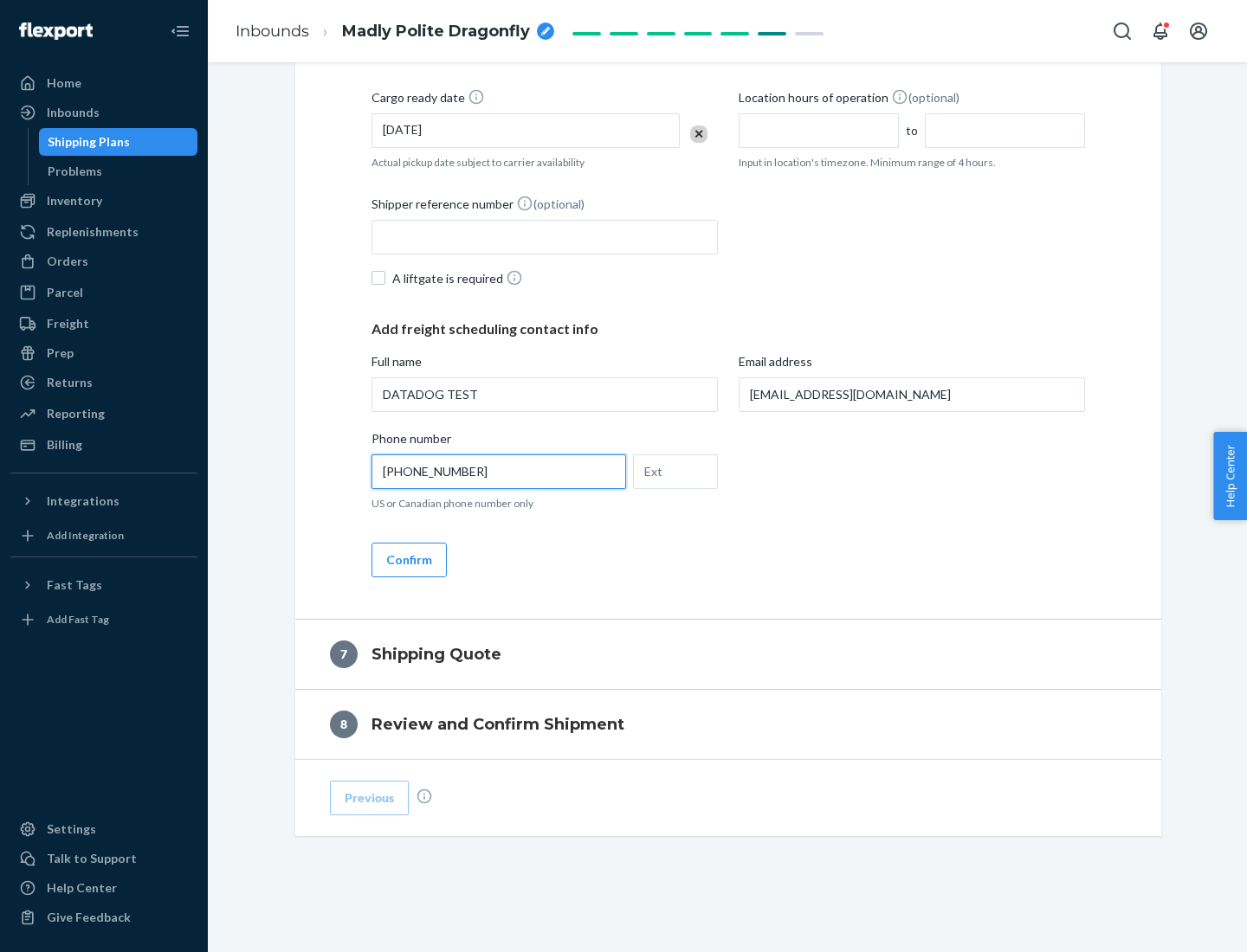
type input "[PHONE_NUMBER]"
click at [408, 559] on button "Confirm" at bounding box center [409, 560] width 76 height 34
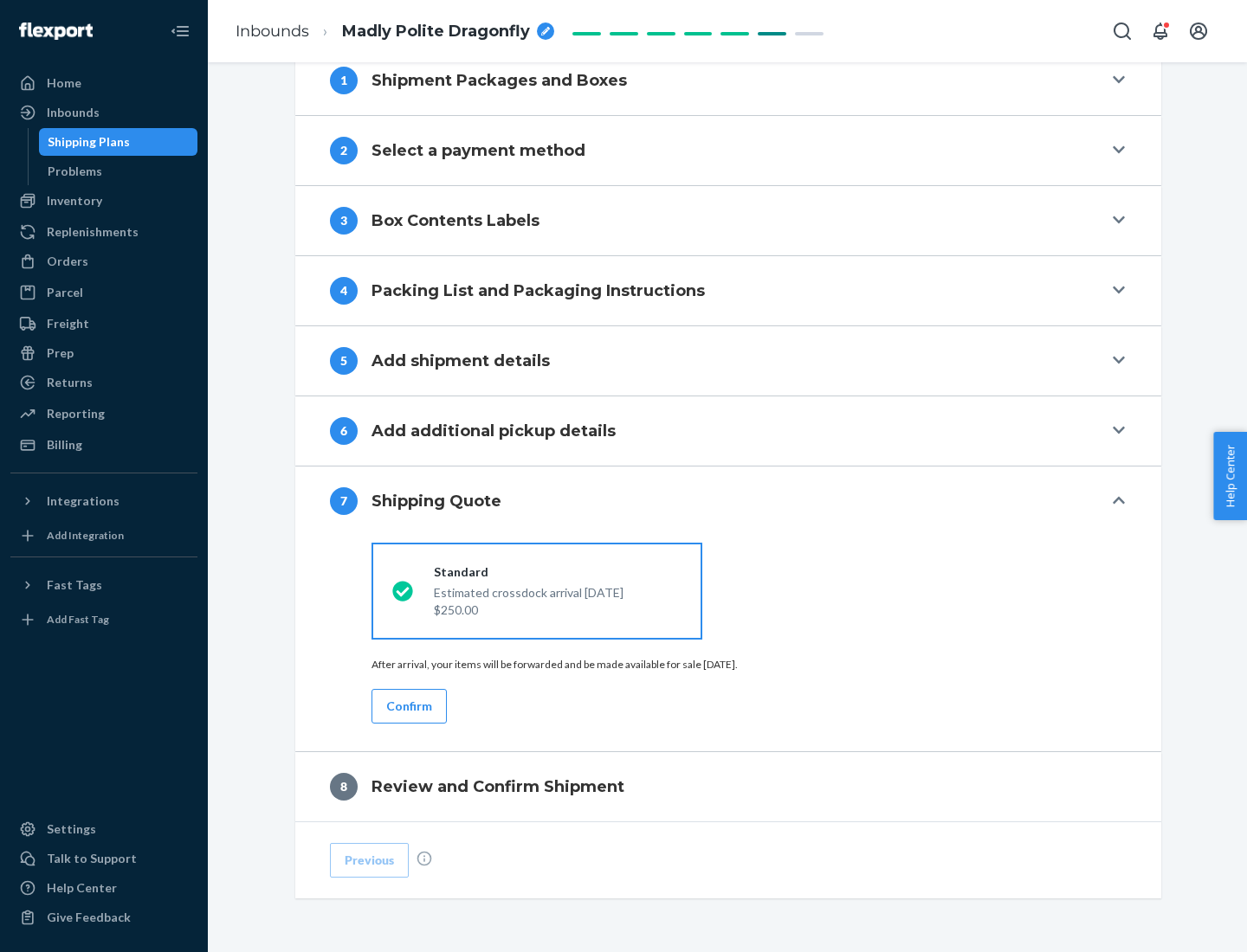
scroll to position [717, 0]
